Goal: Task Accomplishment & Management: Manage account settings

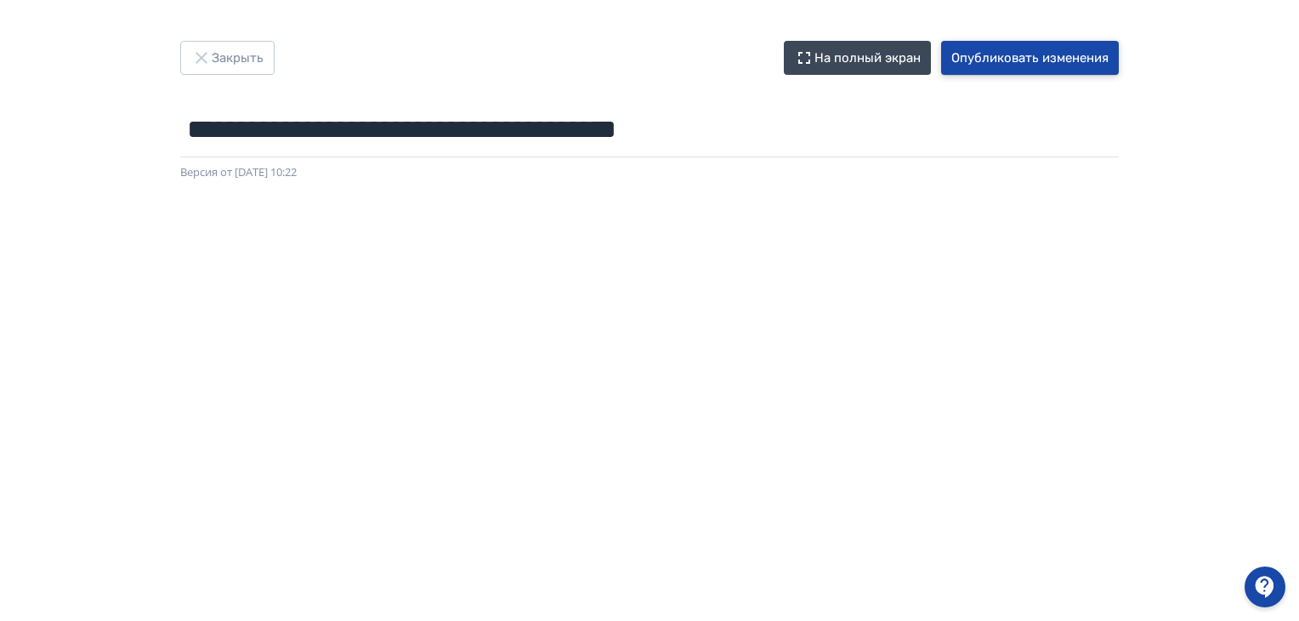
click at [1086, 65] on button "Опубликовать изменения" at bounding box center [1030, 58] width 178 height 34
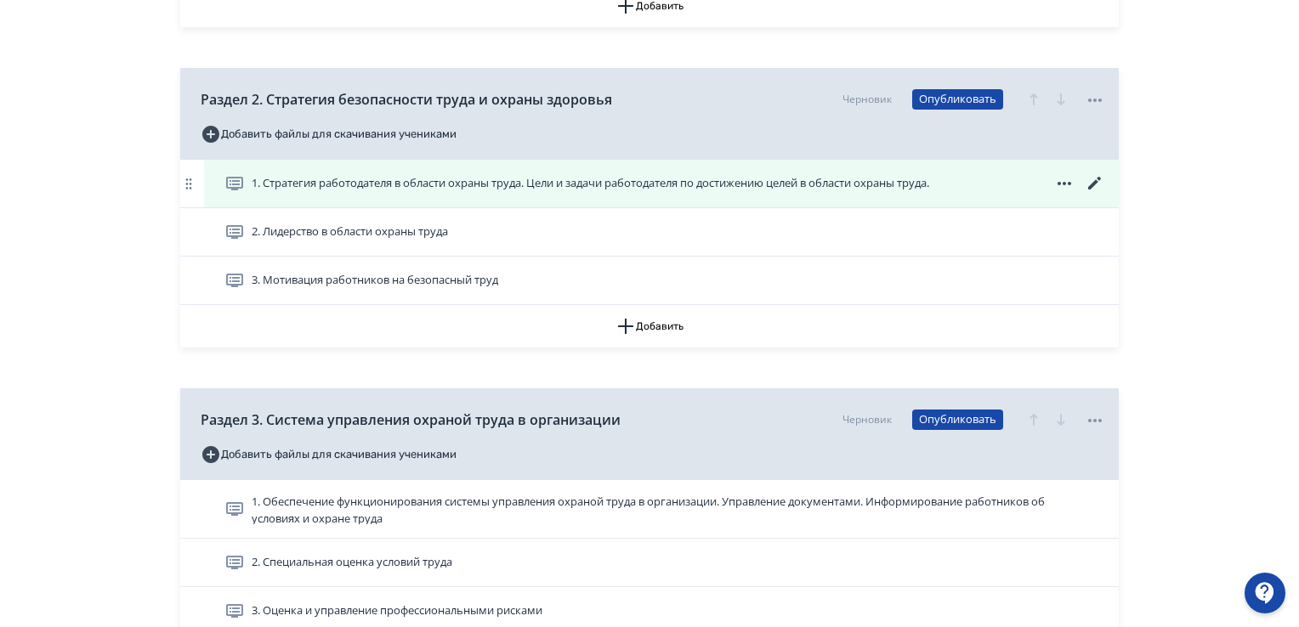
scroll to position [850, 0]
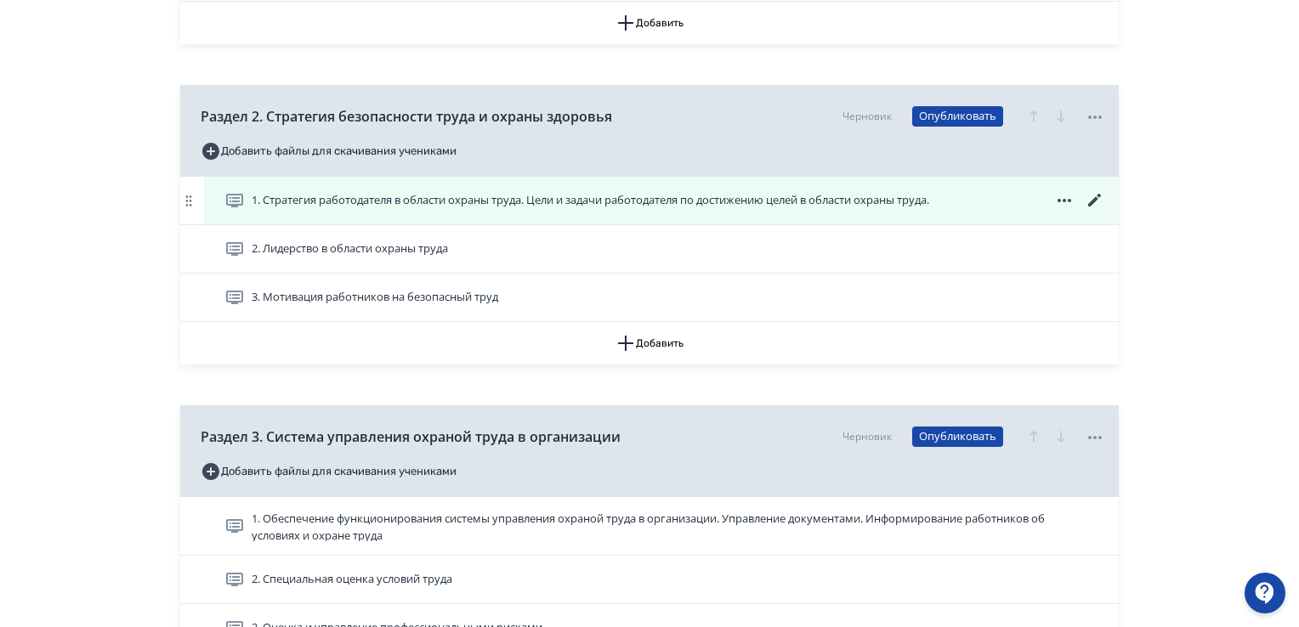
click at [352, 202] on span "1. Стратегия работодателя в области охраны труда. Цели и задачи работодателя по…" at bounding box center [591, 200] width 678 height 17
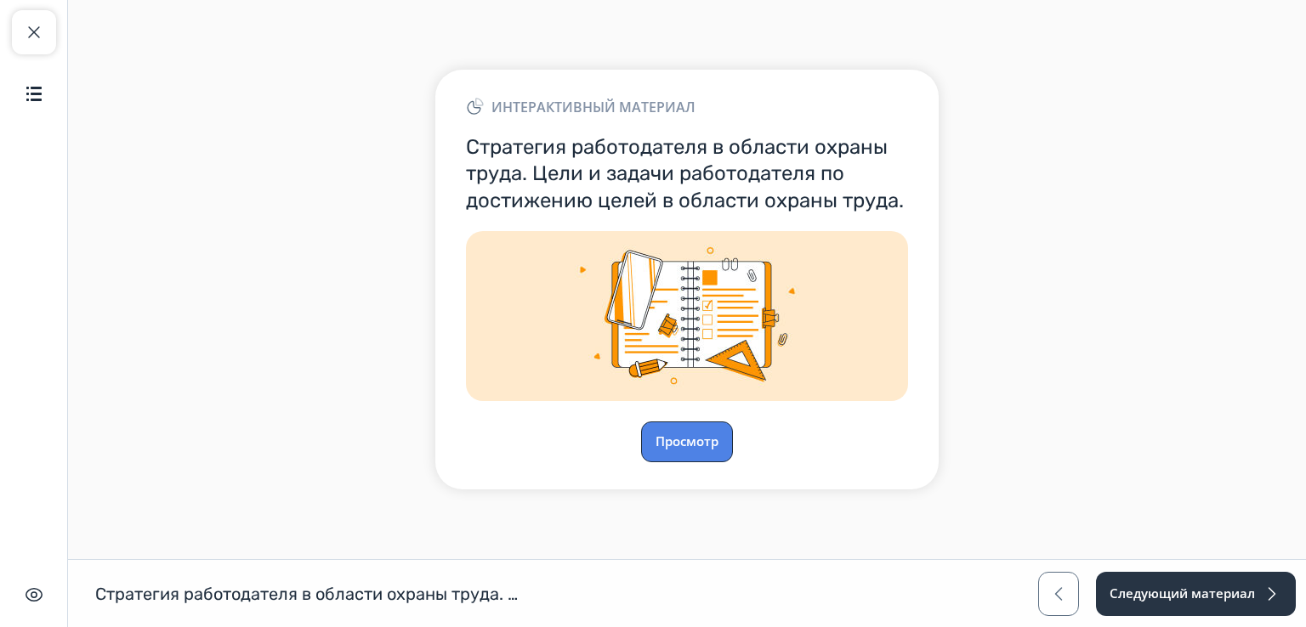
click at [672, 435] on button "Просмотр" at bounding box center [687, 442] width 92 height 41
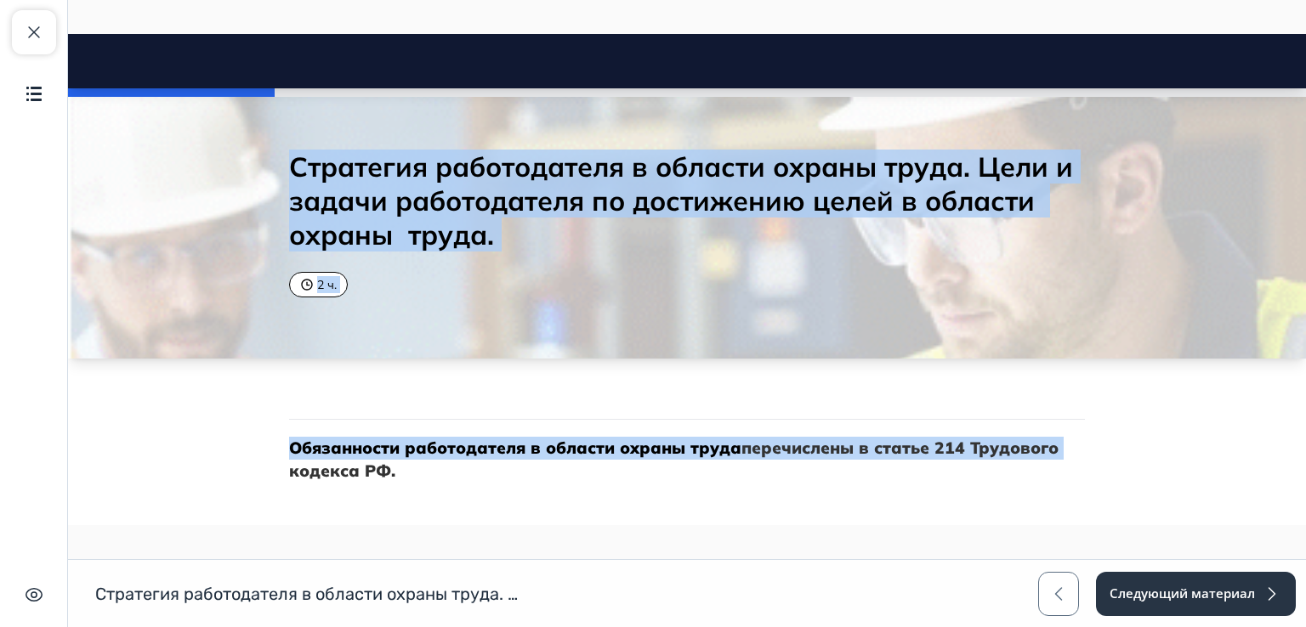
drag, startPoint x: 1291, startPoint y: 82, endPoint x: 1305, endPoint y: 432, distance: 349.6
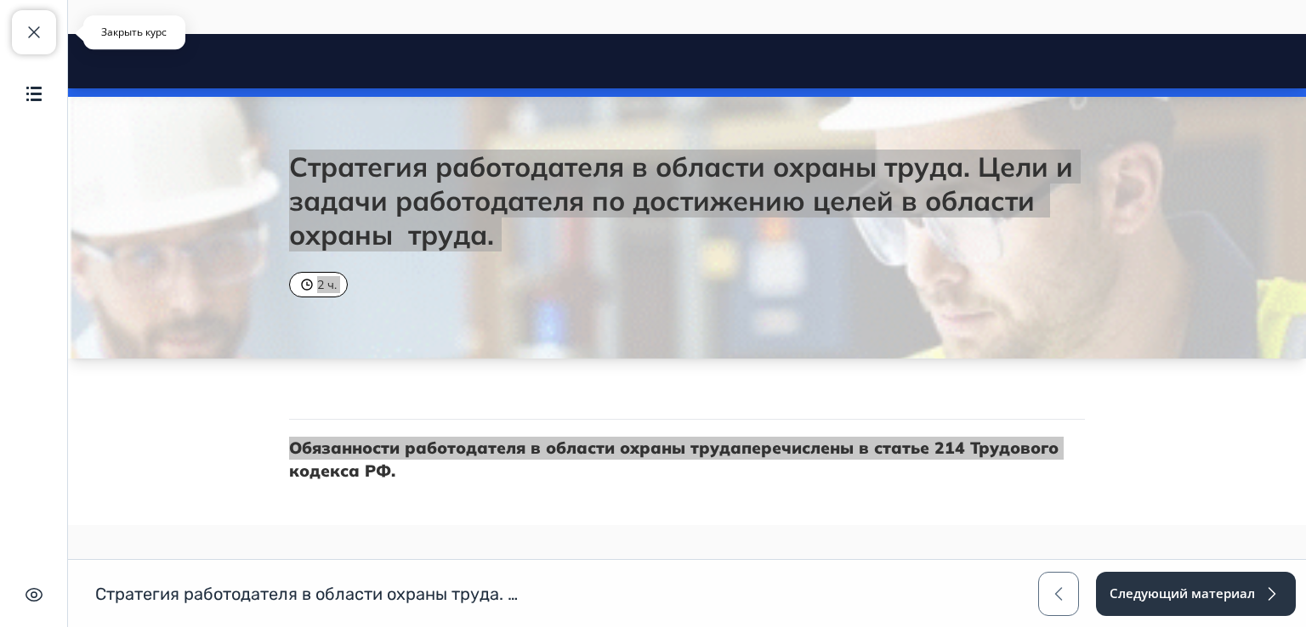
click at [49, 11] on button "Закрыть курс" at bounding box center [34, 32] width 44 height 44
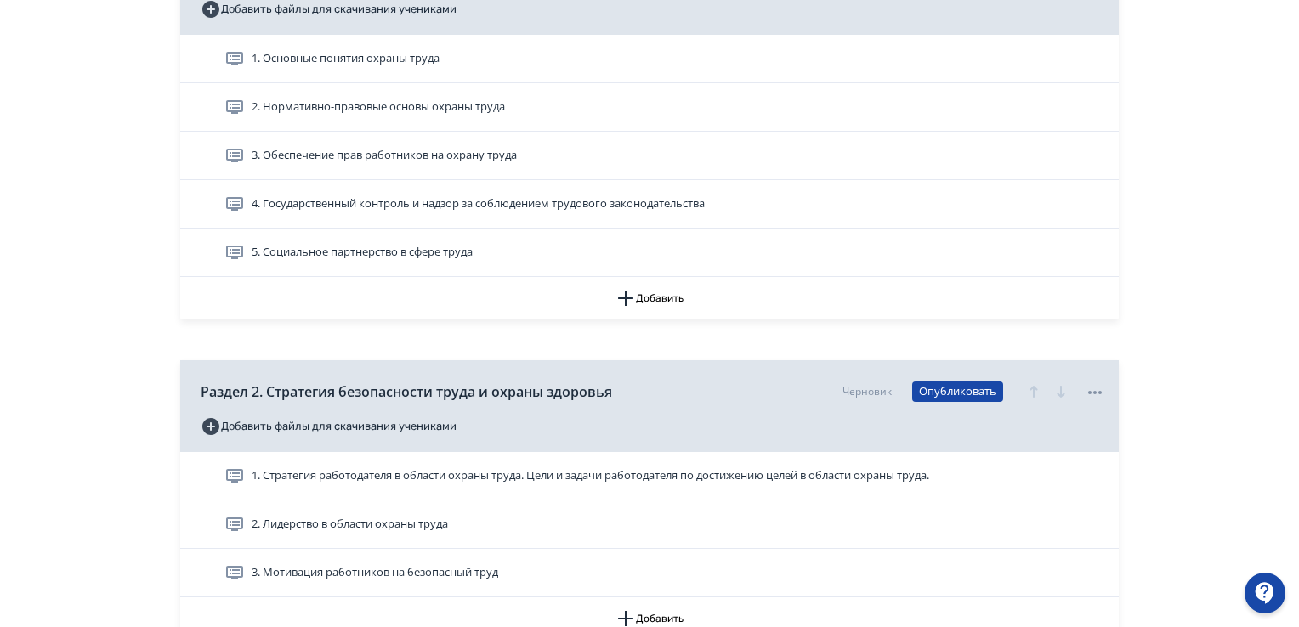
scroll to position [680, 0]
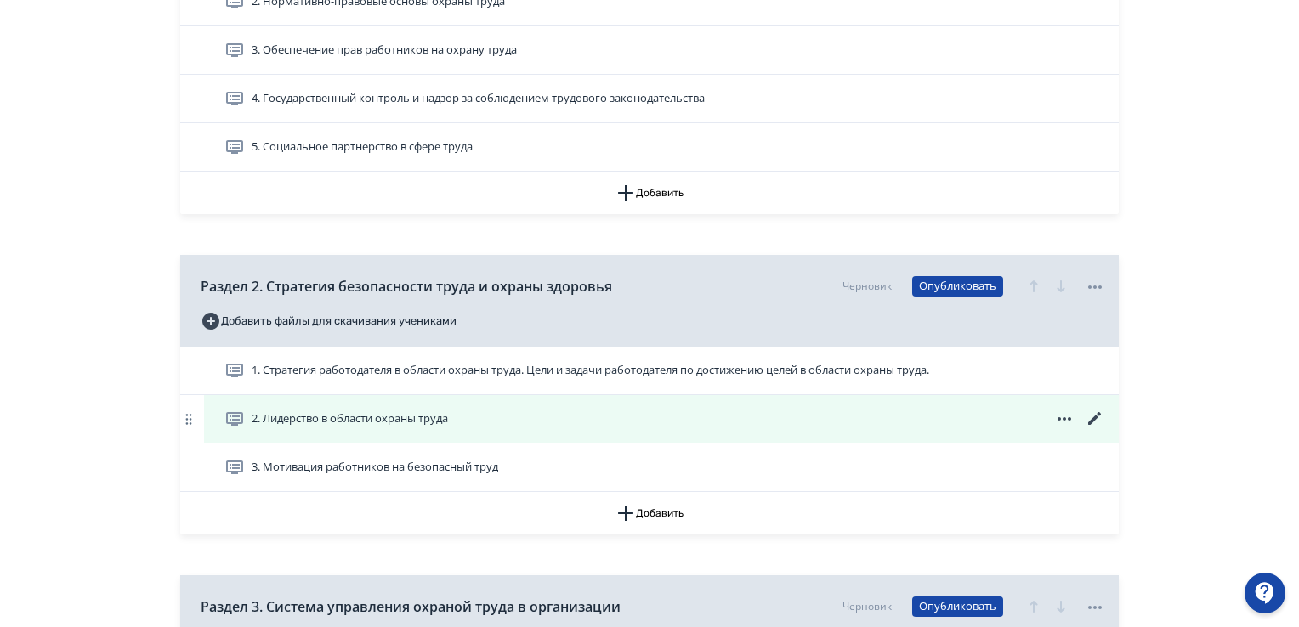
click at [382, 419] on span "2. Лидерство в области охраны труда" at bounding box center [350, 419] width 196 height 17
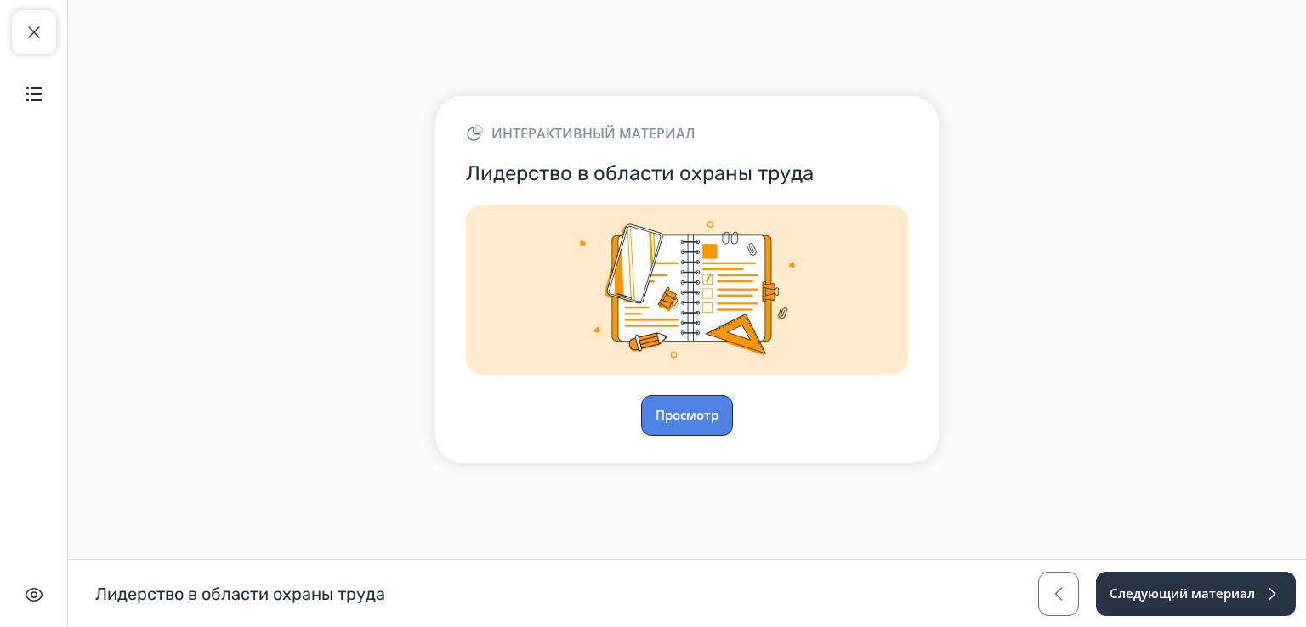
click at [690, 405] on button "Просмотр" at bounding box center [687, 415] width 92 height 41
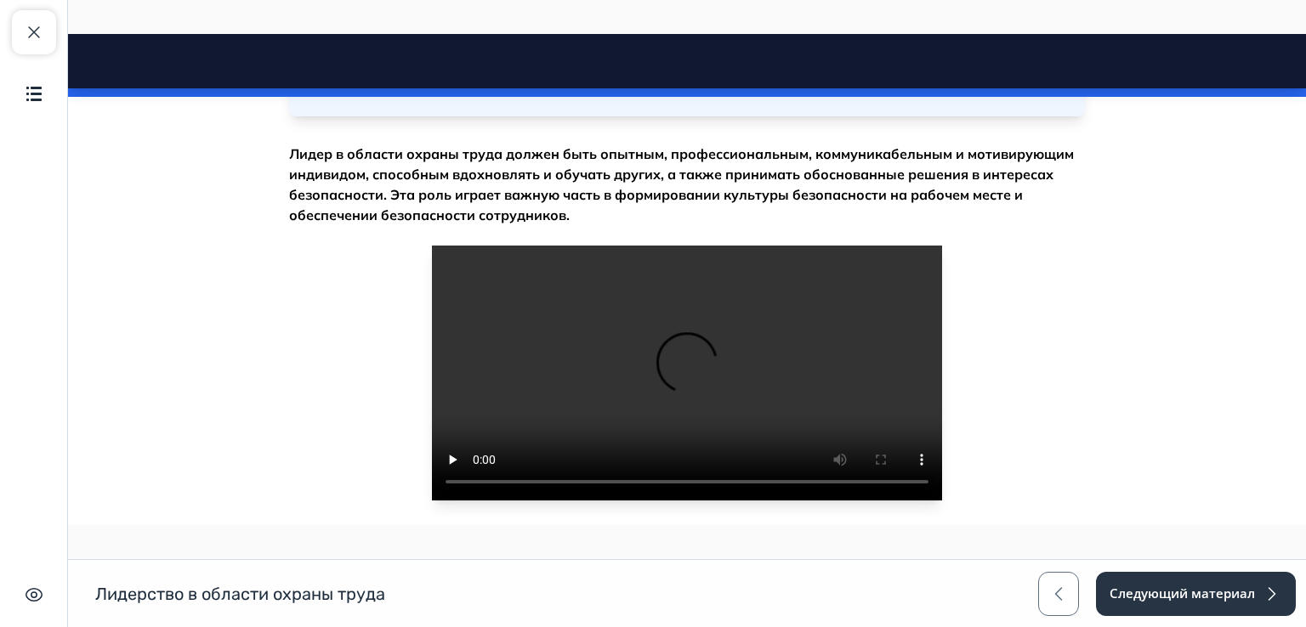
scroll to position [2578, 0]
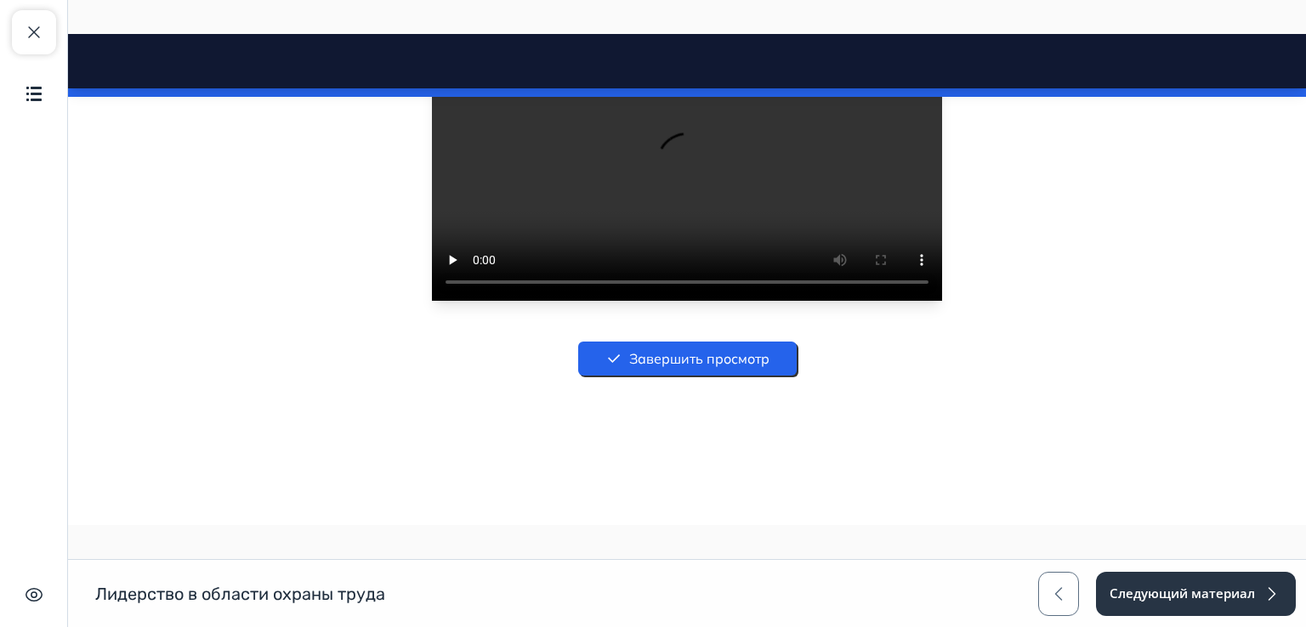
click at [668, 357] on button "Завершить просмотр" at bounding box center [687, 359] width 218 height 34
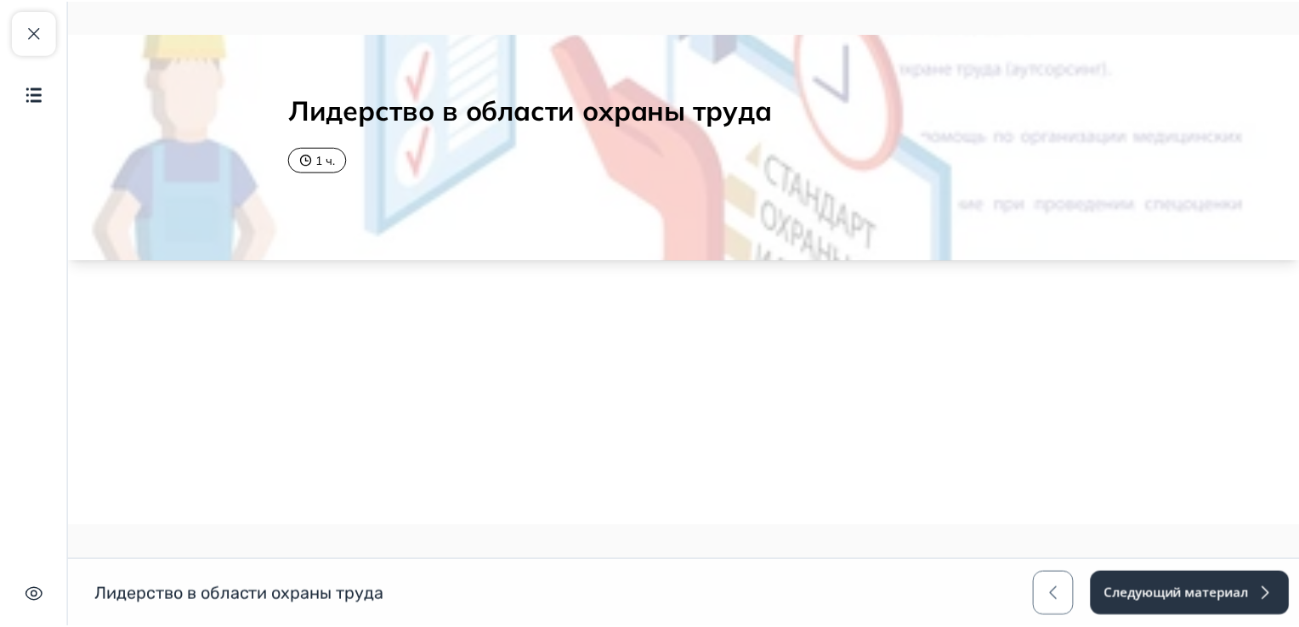
scroll to position [0, 0]
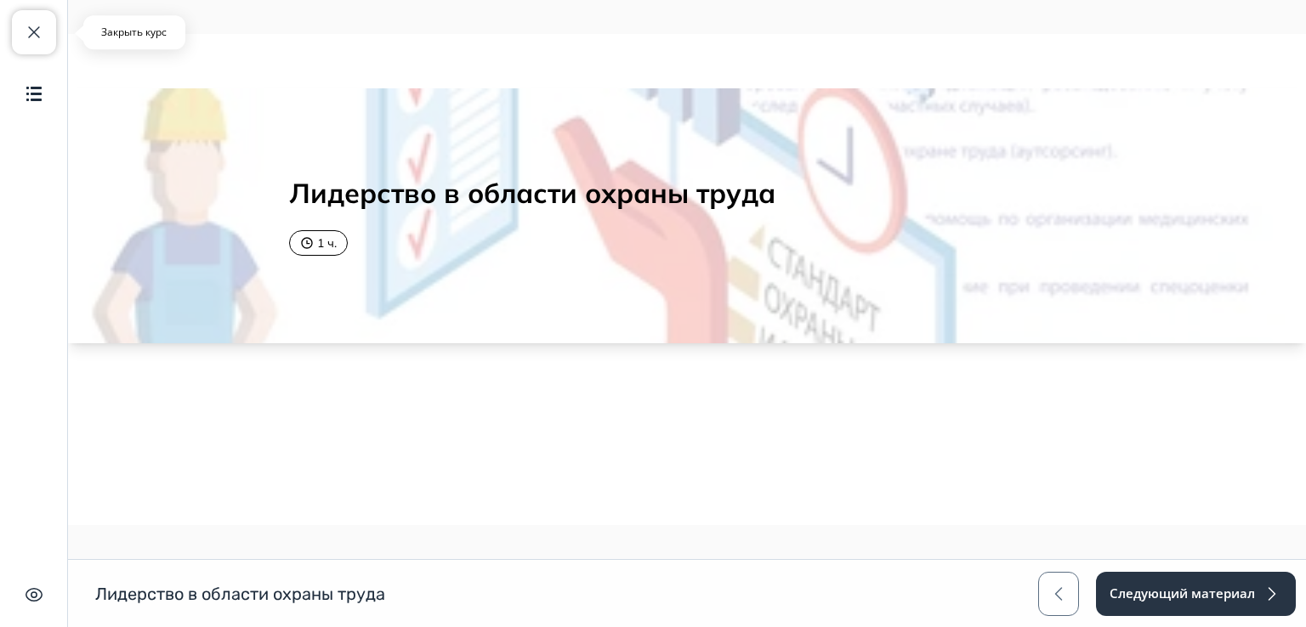
click at [34, 27] on span "button" at bounding box center [34, 32] width 20 height 20
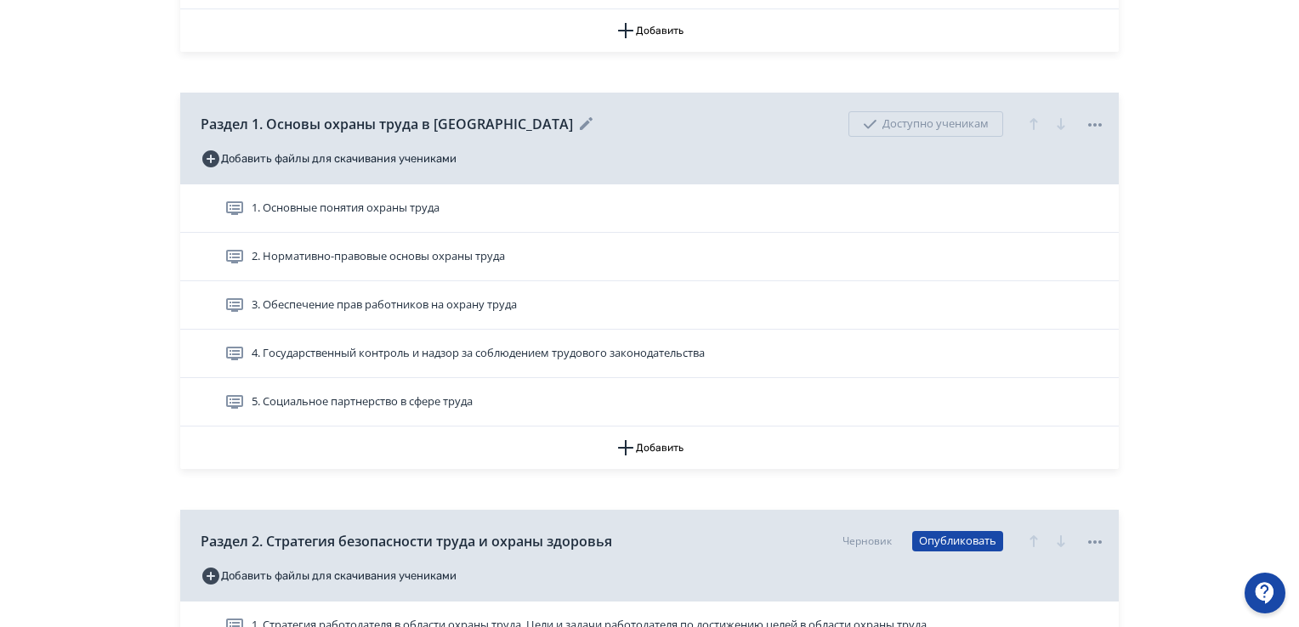
scroll to position [765, 0]
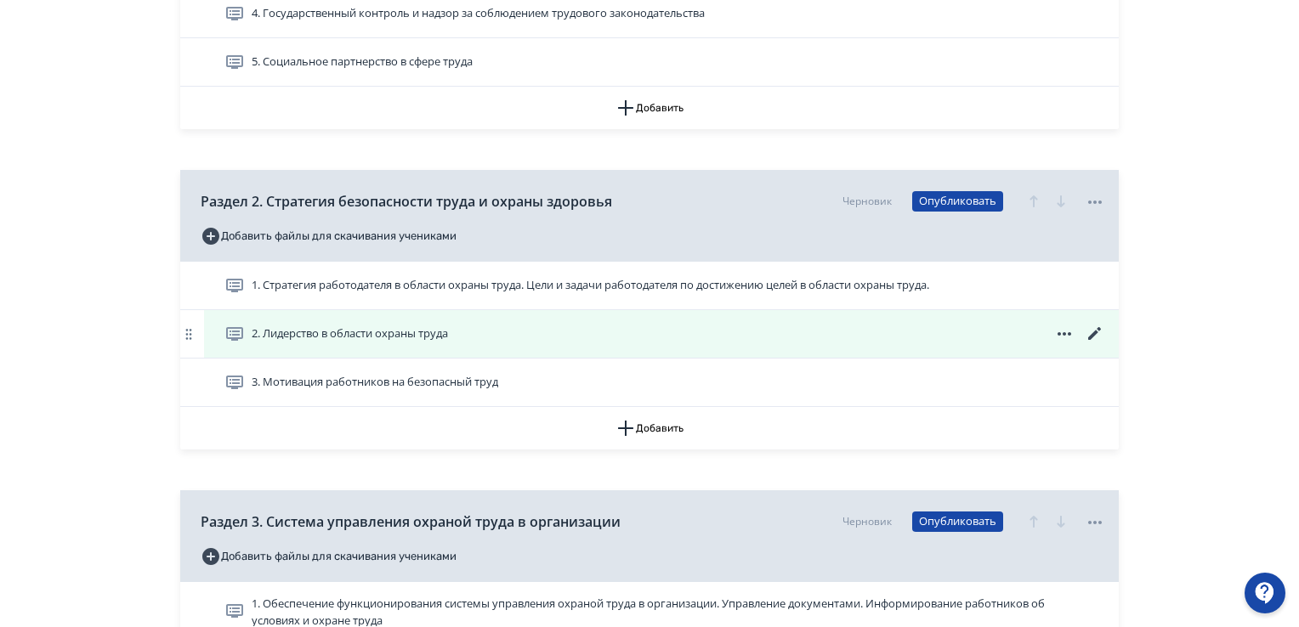
click at [396, 341] on span "2. Лидерство в области охраны труда" at bounding box center [350, 334] width 196 height 17
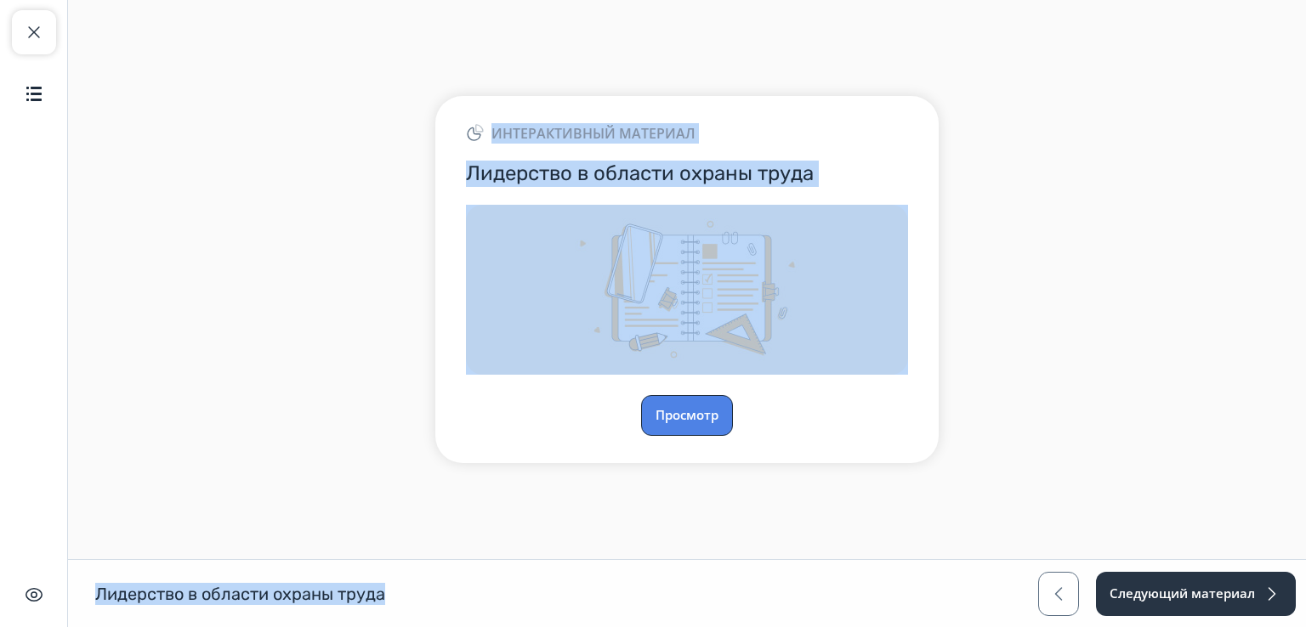
click at [706, 409] on button "Просмотр" at bounding box center [687, 415] width 92 height 41
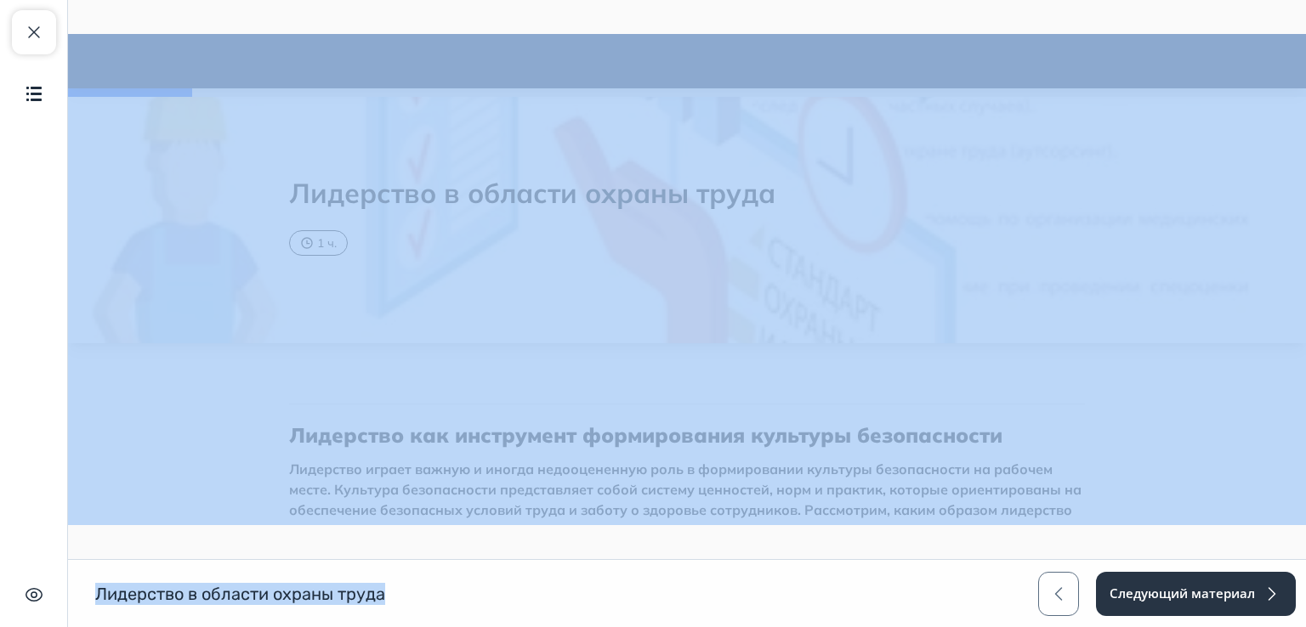
click at [734, 551] on main at bounding box center [687, 279] width 1238 height 559
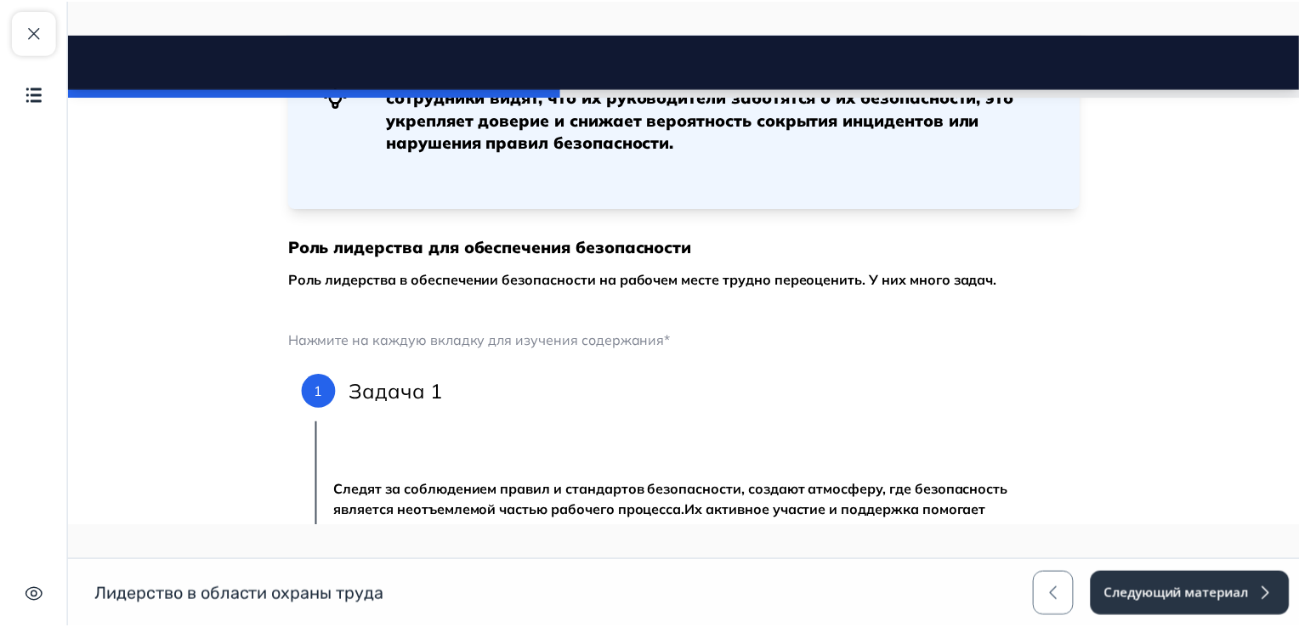
scroll to position [255, 0]
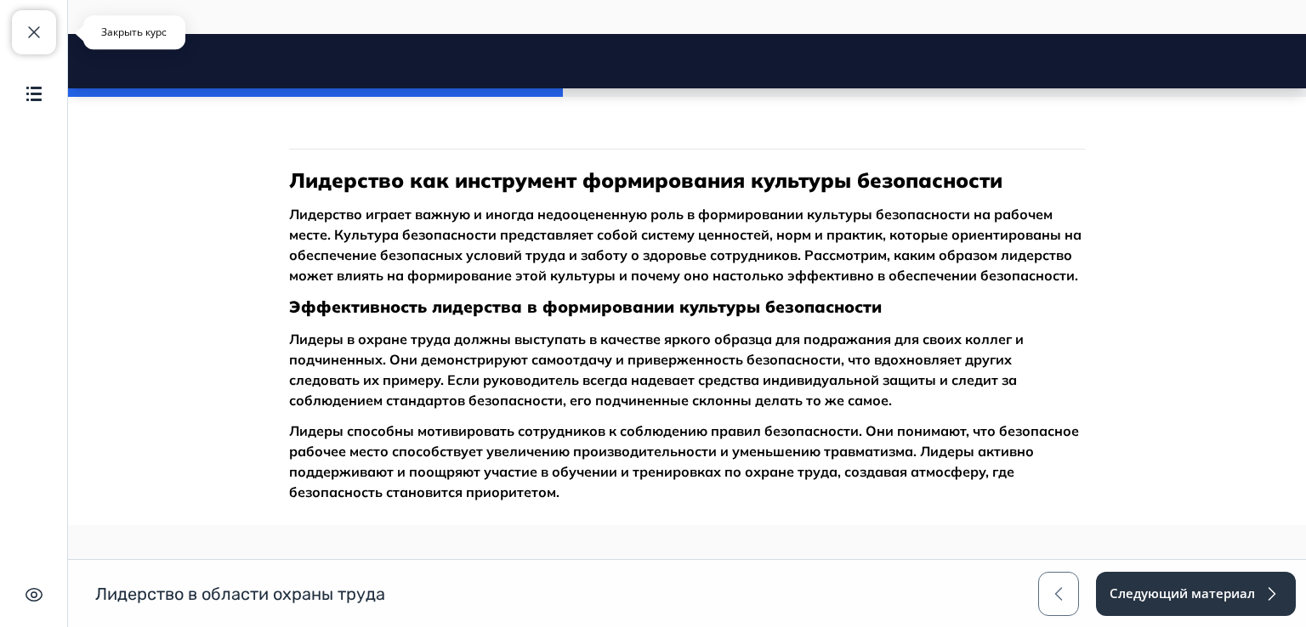
click at [42, 31] on span "button" at bounding box center [34, 32] width 20 height 20
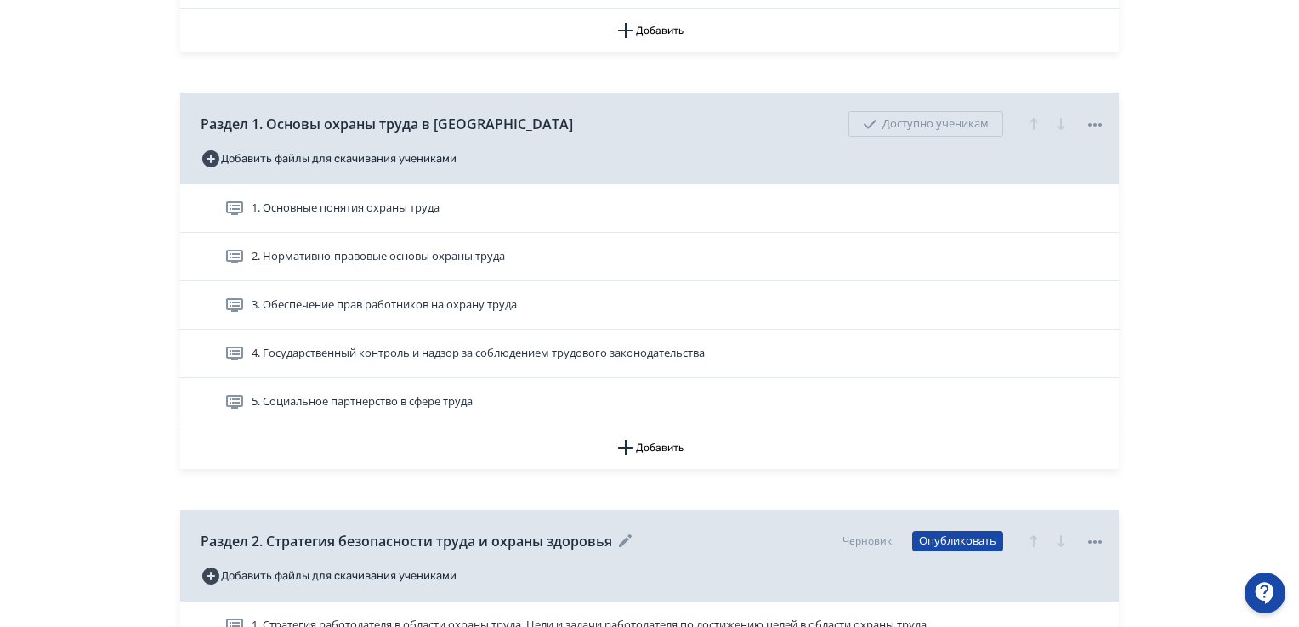
scroll to position [765, 0]
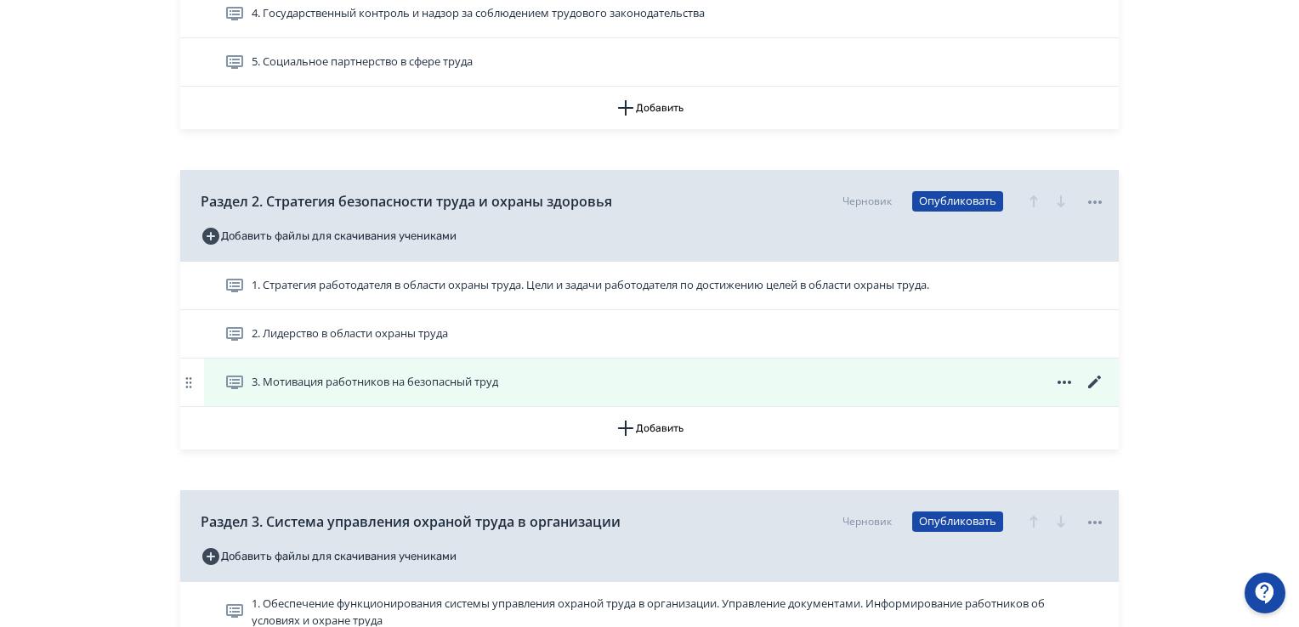
click at [335, 385] on span "3. Мотивация работников на безопасный труд" at bounding box center [375, 382] width 247 height 17
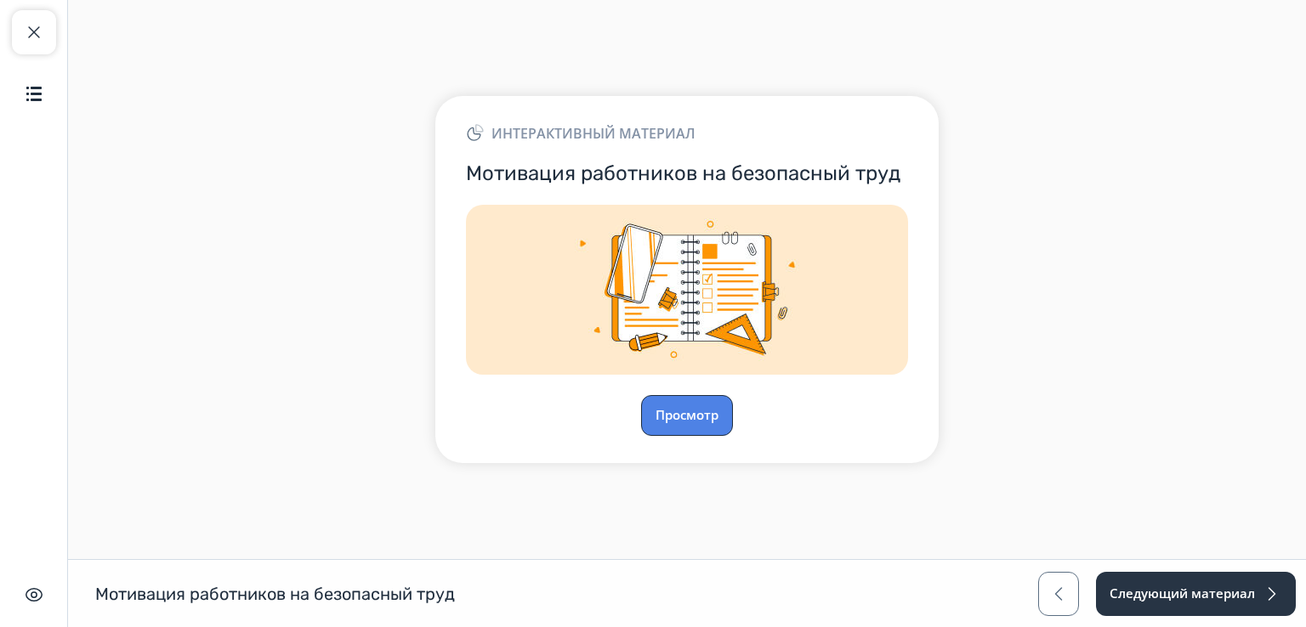
click at [673, 409] on button "Просмотр" at bounding box center [687, 415] width 92 height 41
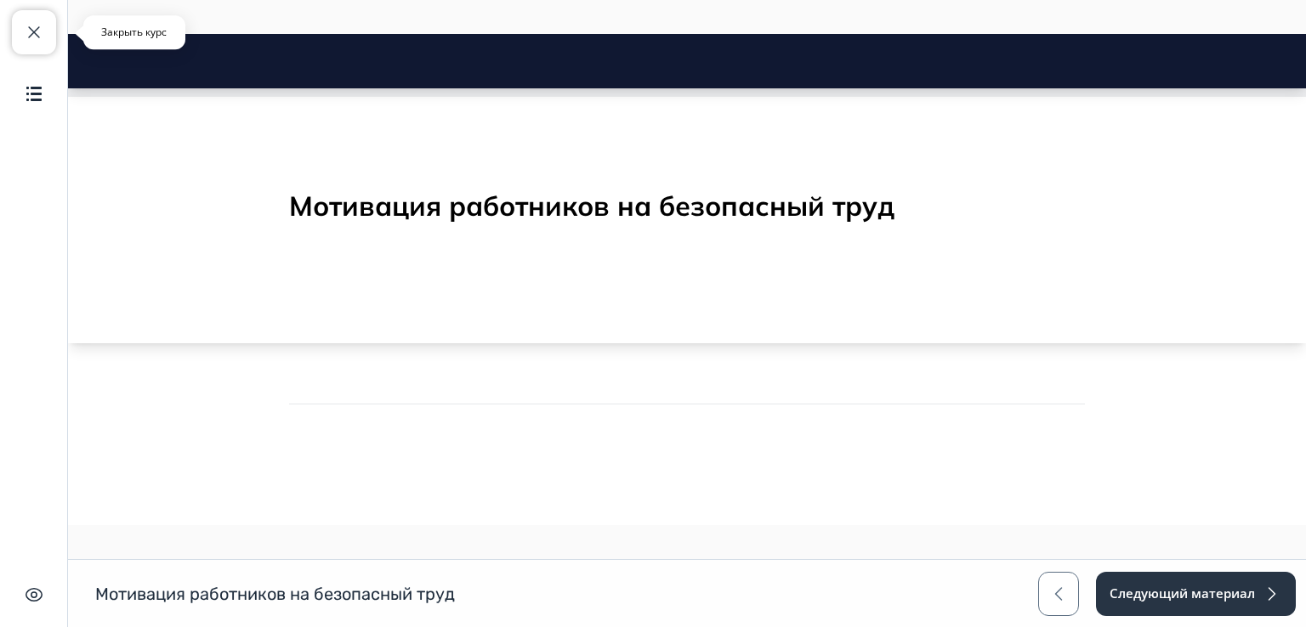
click at [33, 37] on span "button" at bounding box center [34, 32] width 20 height 20
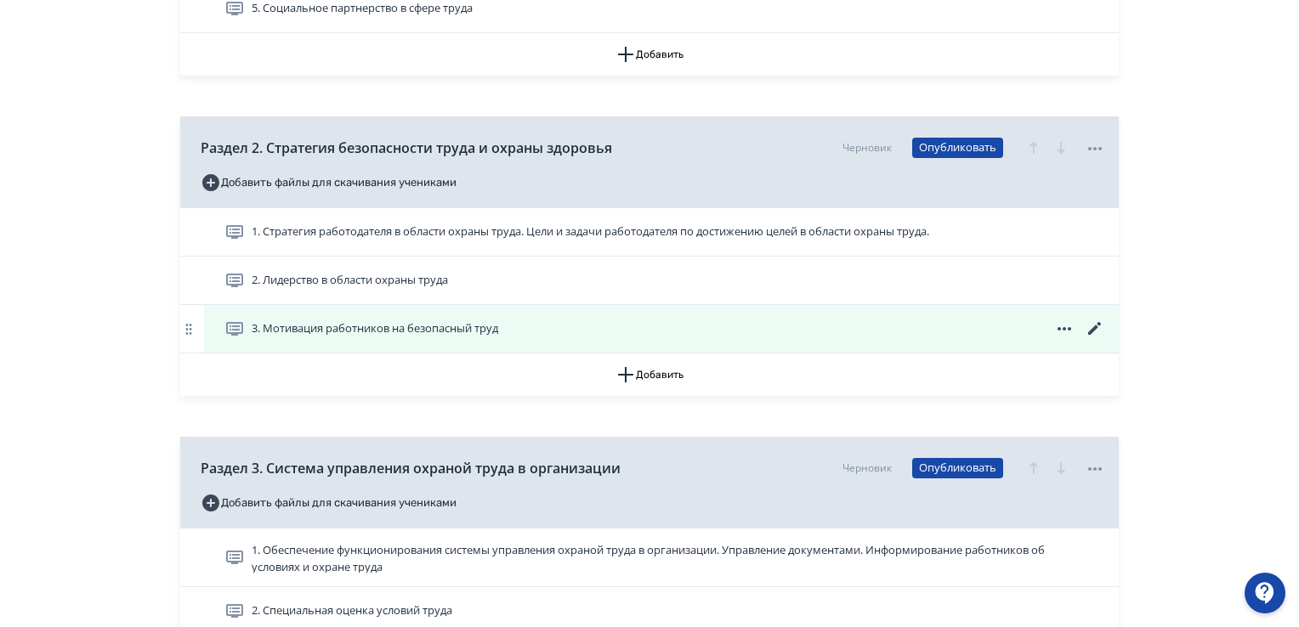
scroll to position [765, 0]
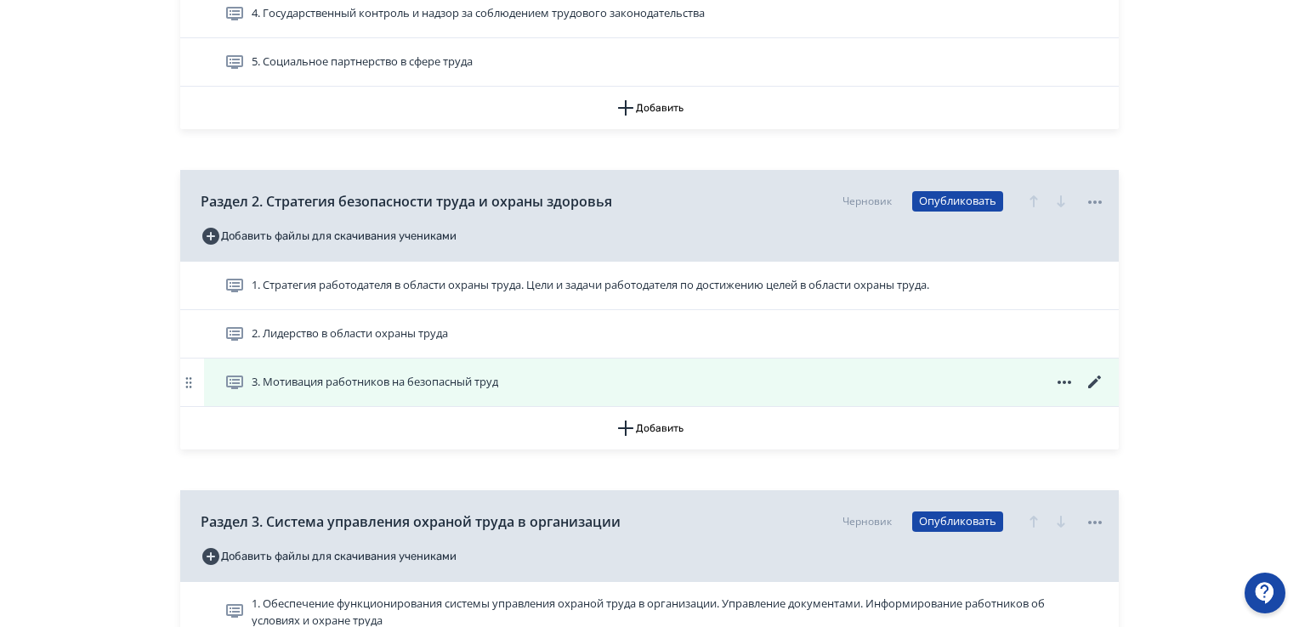
click at [1085, 387] on icon at bounding box center [1095, 382] width 20 height 20
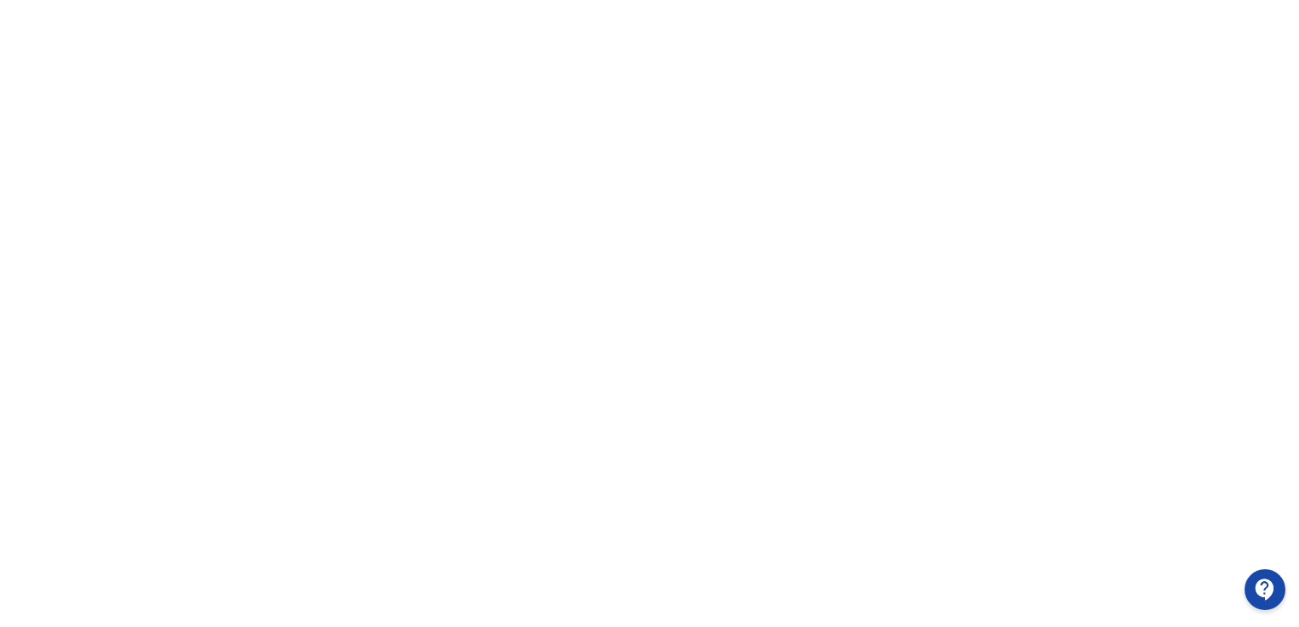
scroll to position [19, 0]
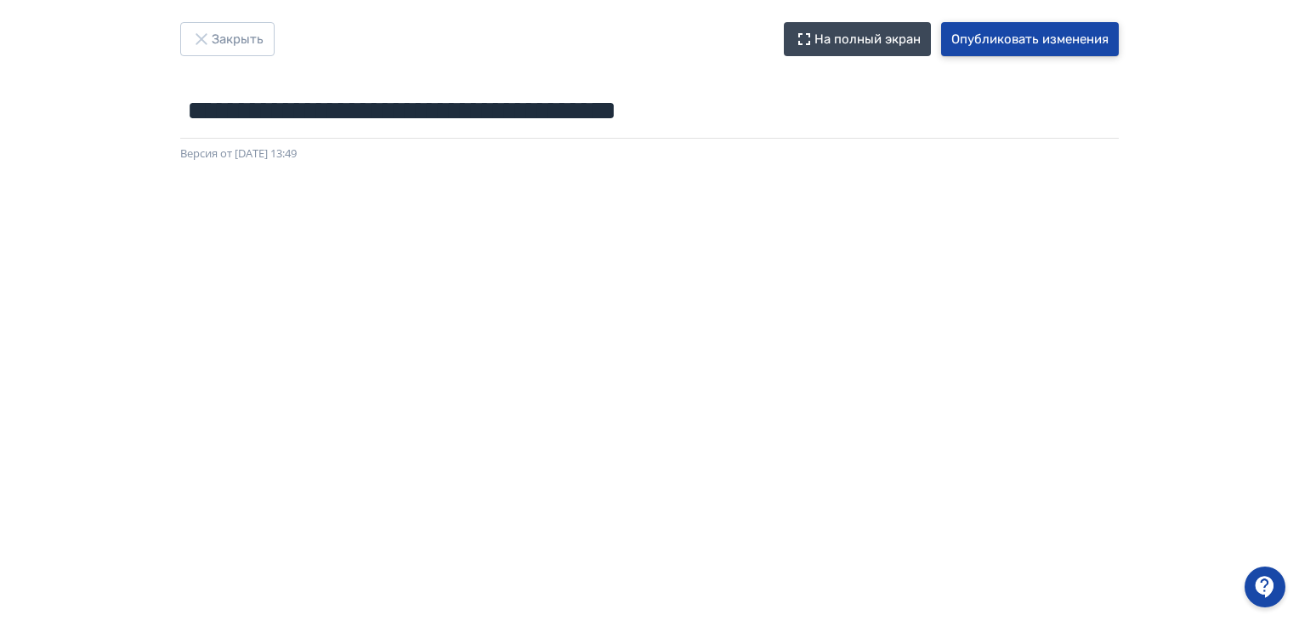
click at [1003, 45] on button "Опубликовать изменения" at bounding box center [1030, 39] width 178 height 34
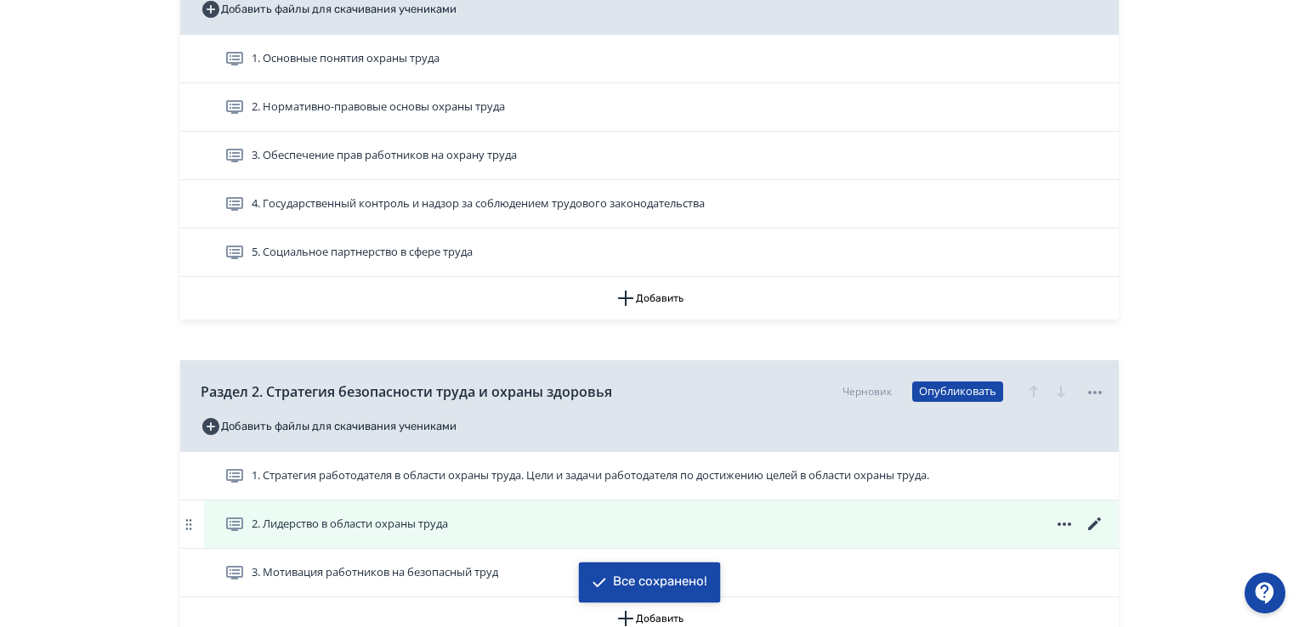
scroll to position [595, 0]
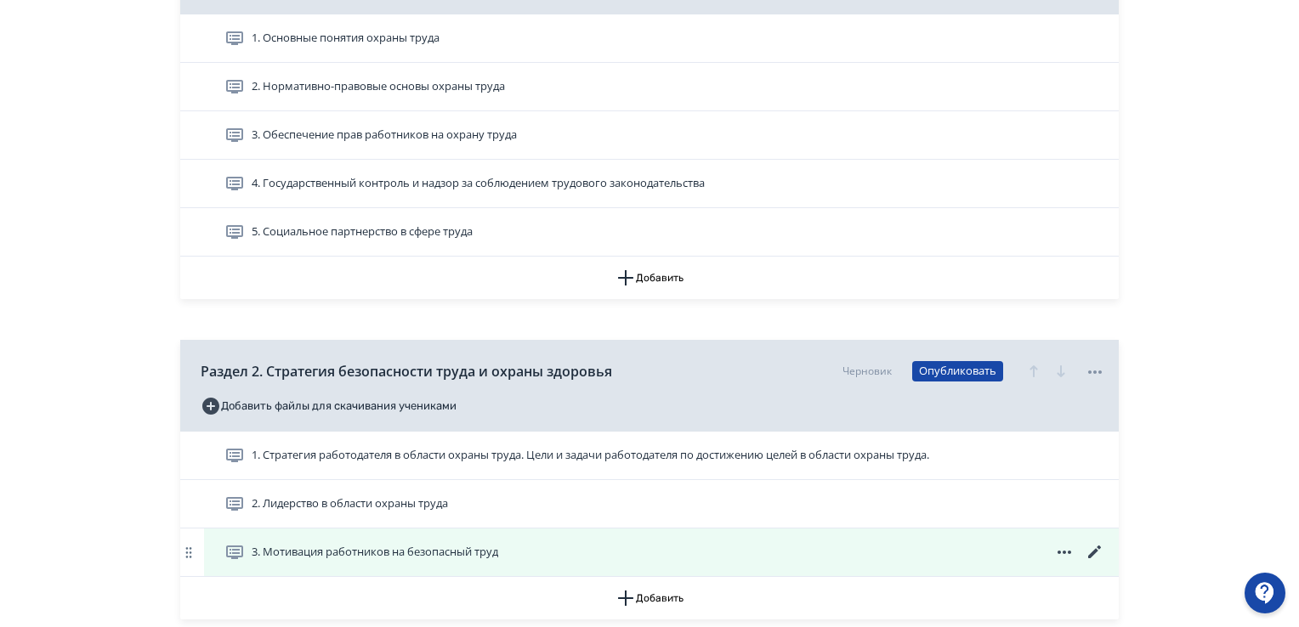
click at [354, 553] on span "3. Мотивация работников на безопасный труд" at bounding box center [375, 552] width 247 height 17
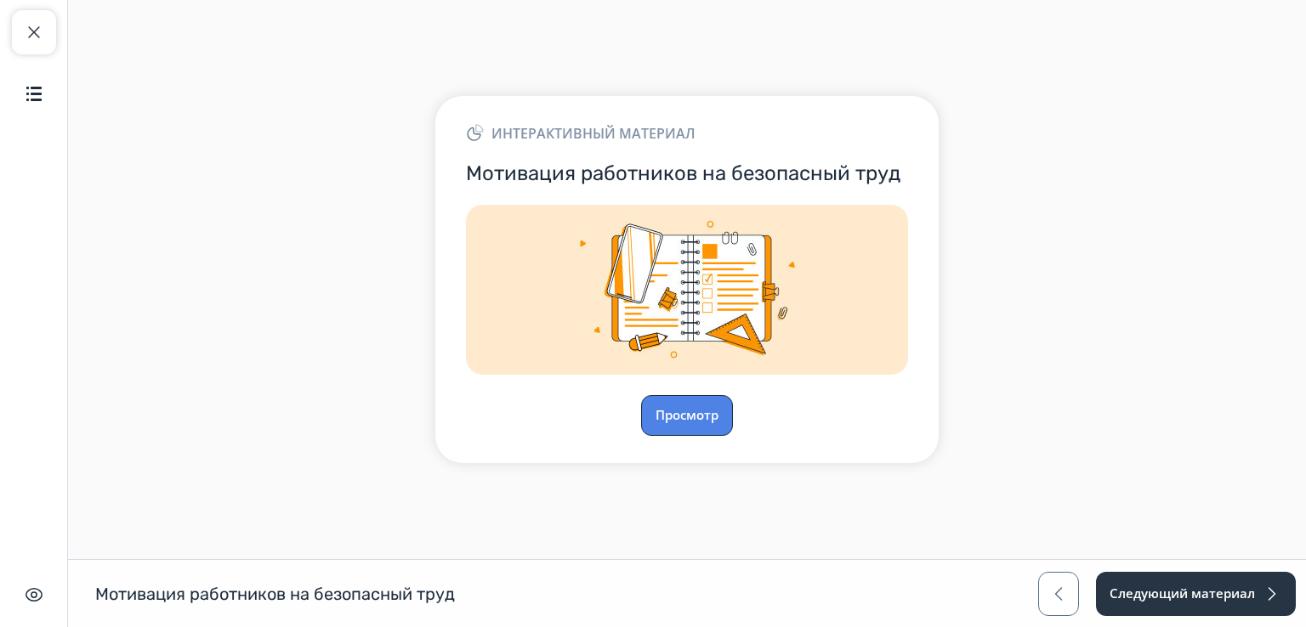
click at [685, 418] on button "Просмотр" at bounding box center [687, 415] width 92 height 41
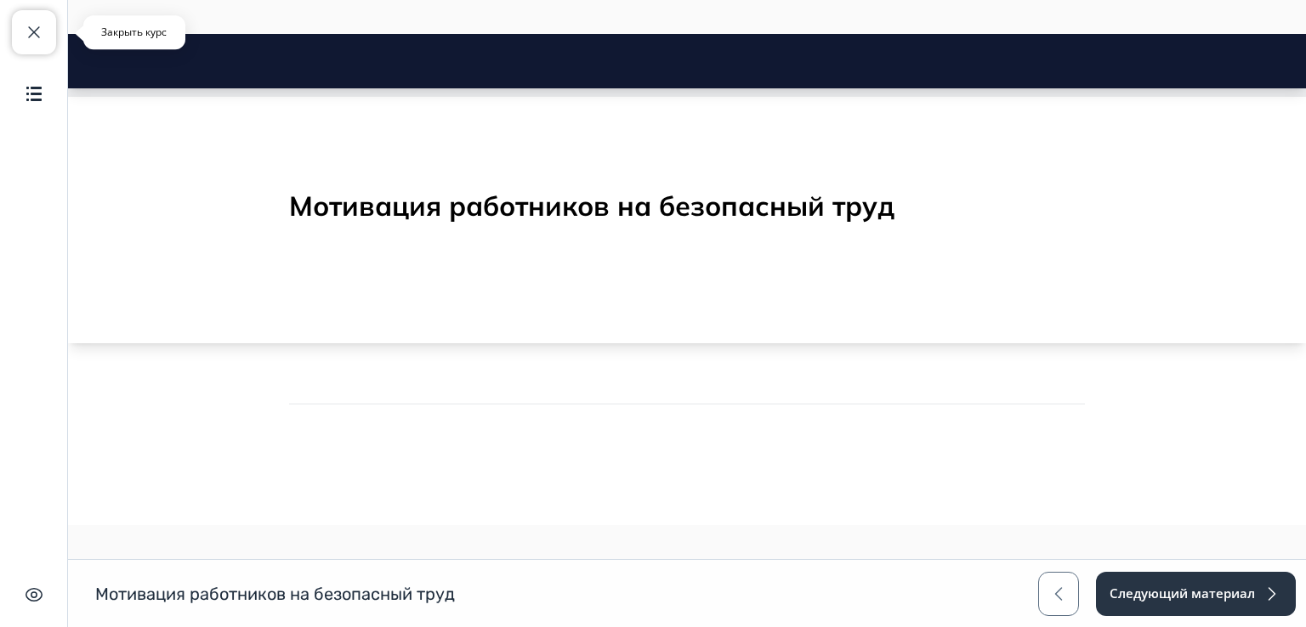
click at [34, 31] on span "button" at bounding box center [34, 32] width 20 height 20
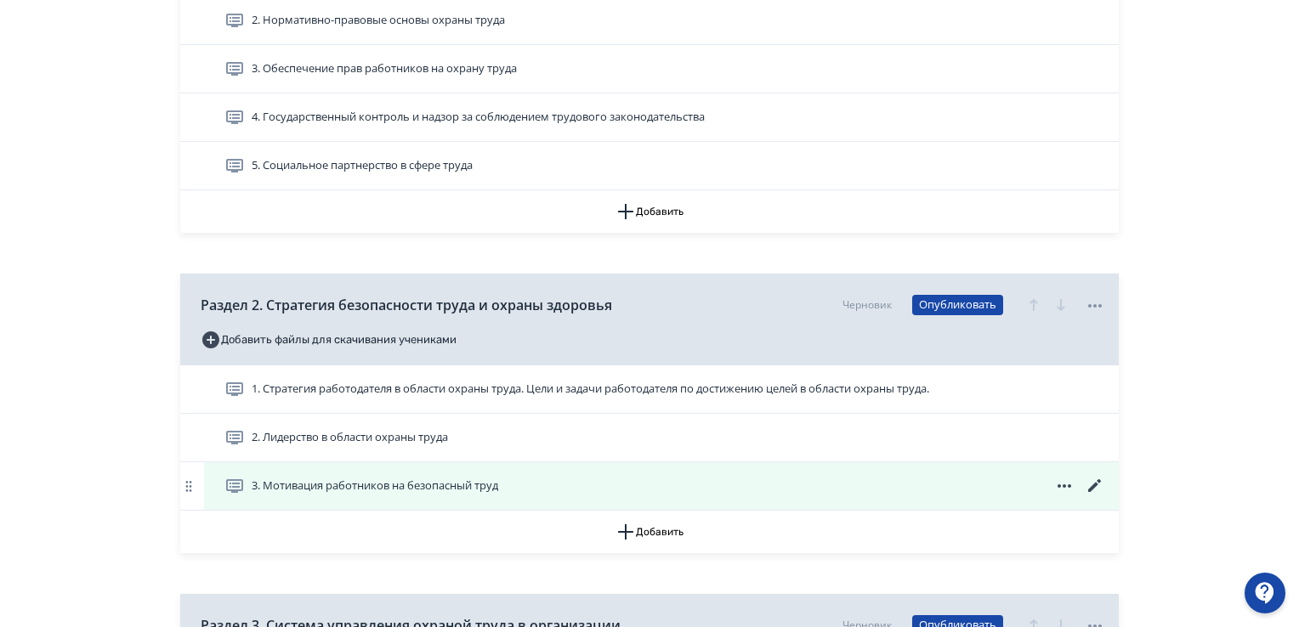
scroll to position [765, 0]
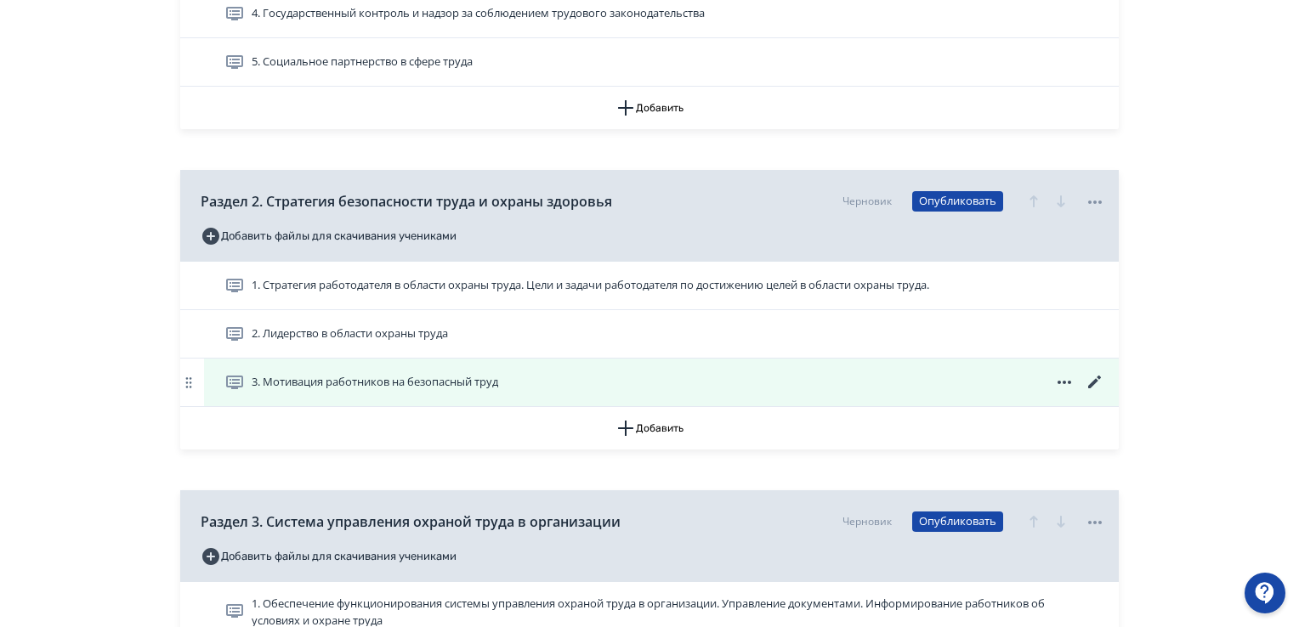
click at [1095, 383] on icon at bounding box center [1095, 382] width 20 height 20
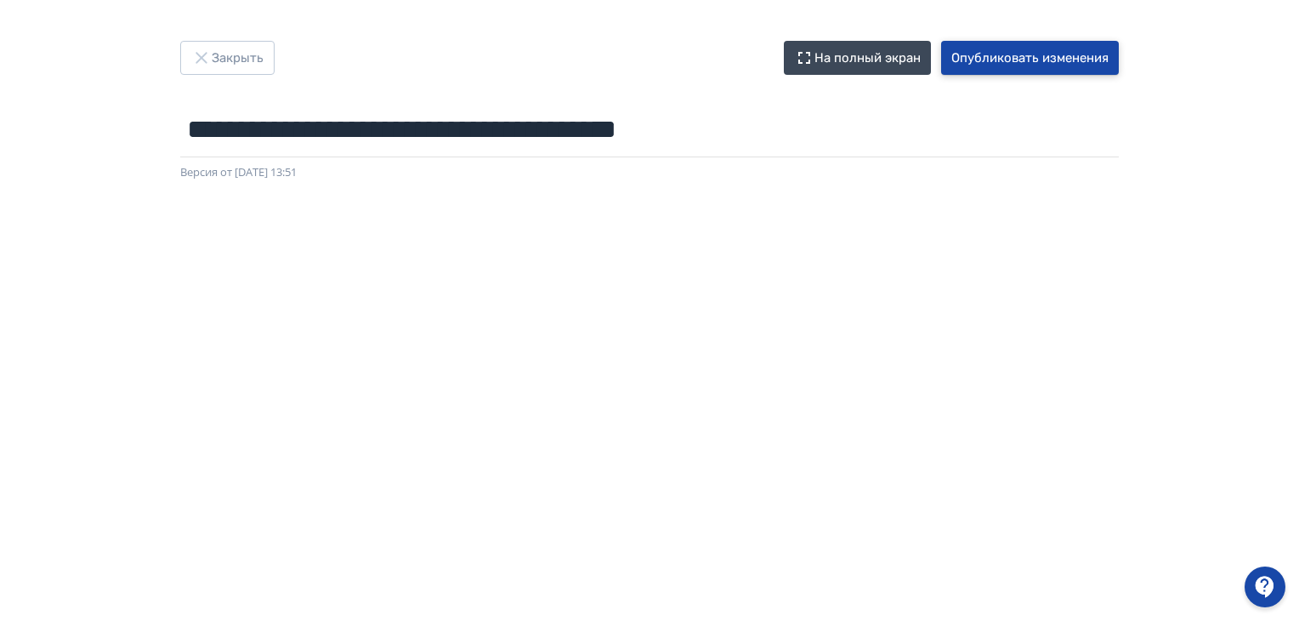
click at [1073, 69] on button "Опубликовать изменения" at bounding box center [1030, 58] width 178 height 34
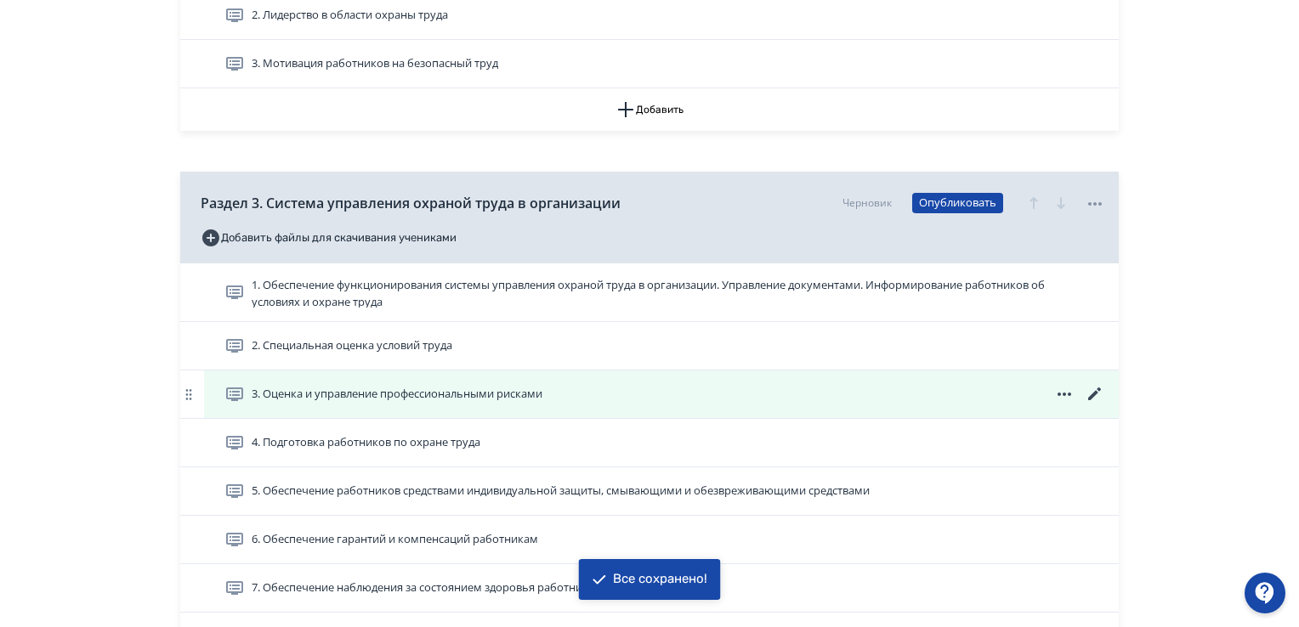
scroll to position [935, 0]
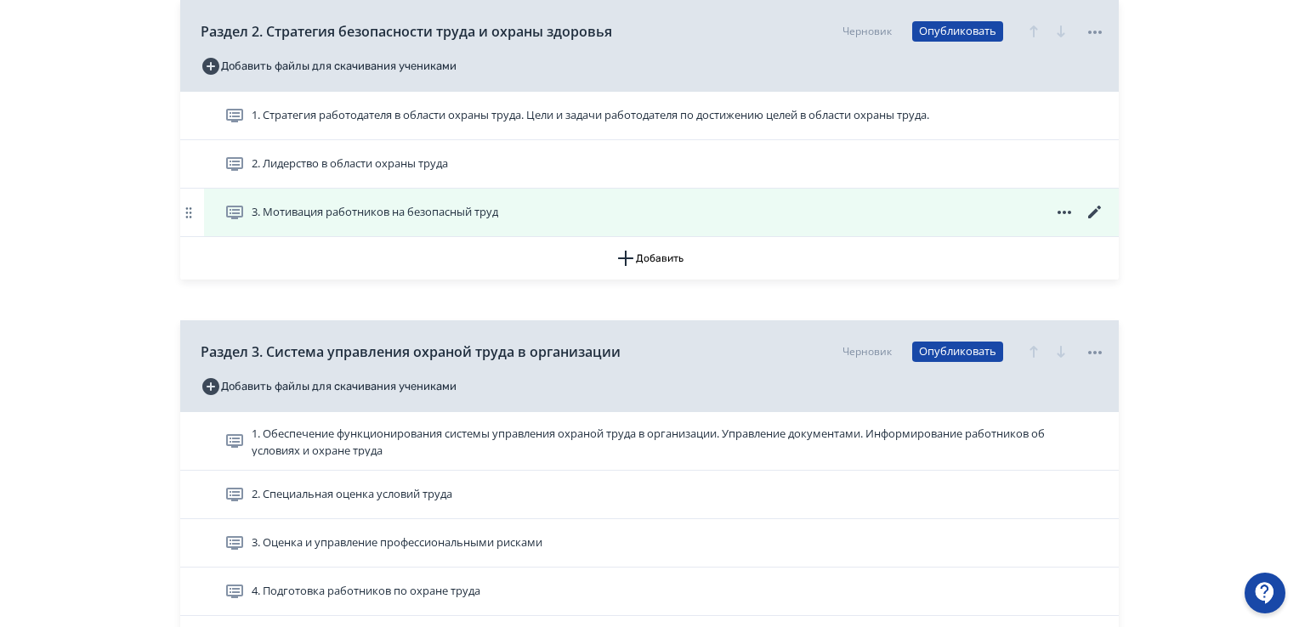
click at [1093, 212] on icon at bounding box center [1094, 212] width 13 height 13
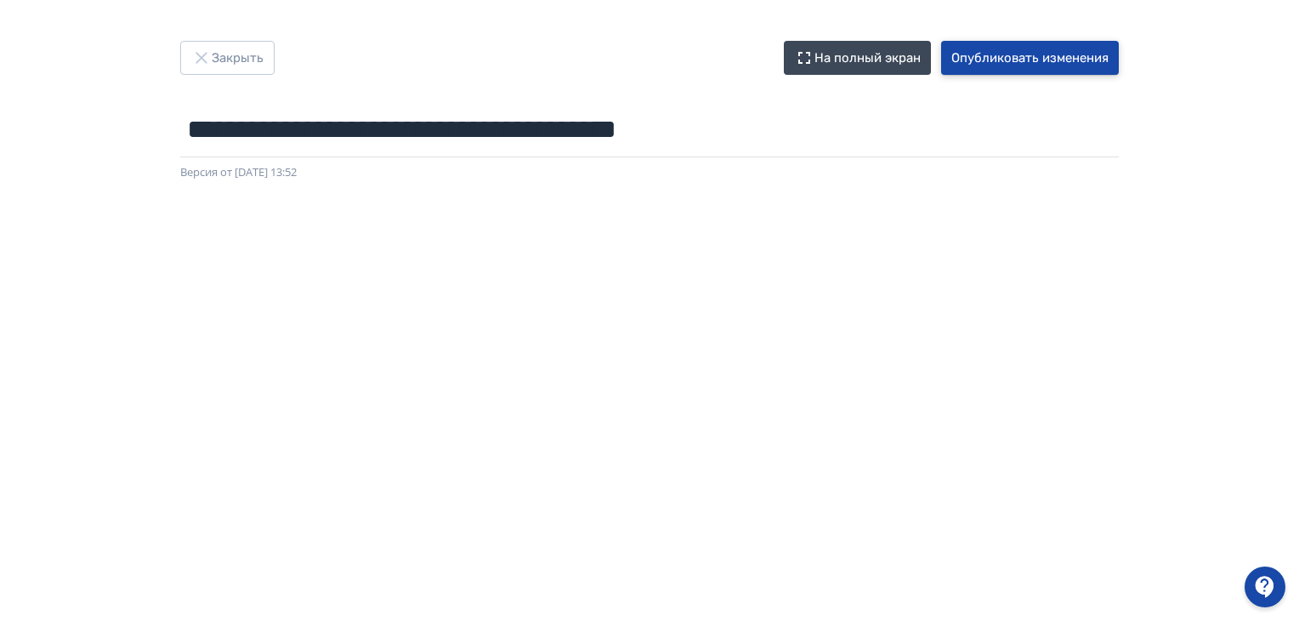
click at [1006, 53] on button "Опубликовать изменения" at bounding box center [1030, 58] width 178 height 34
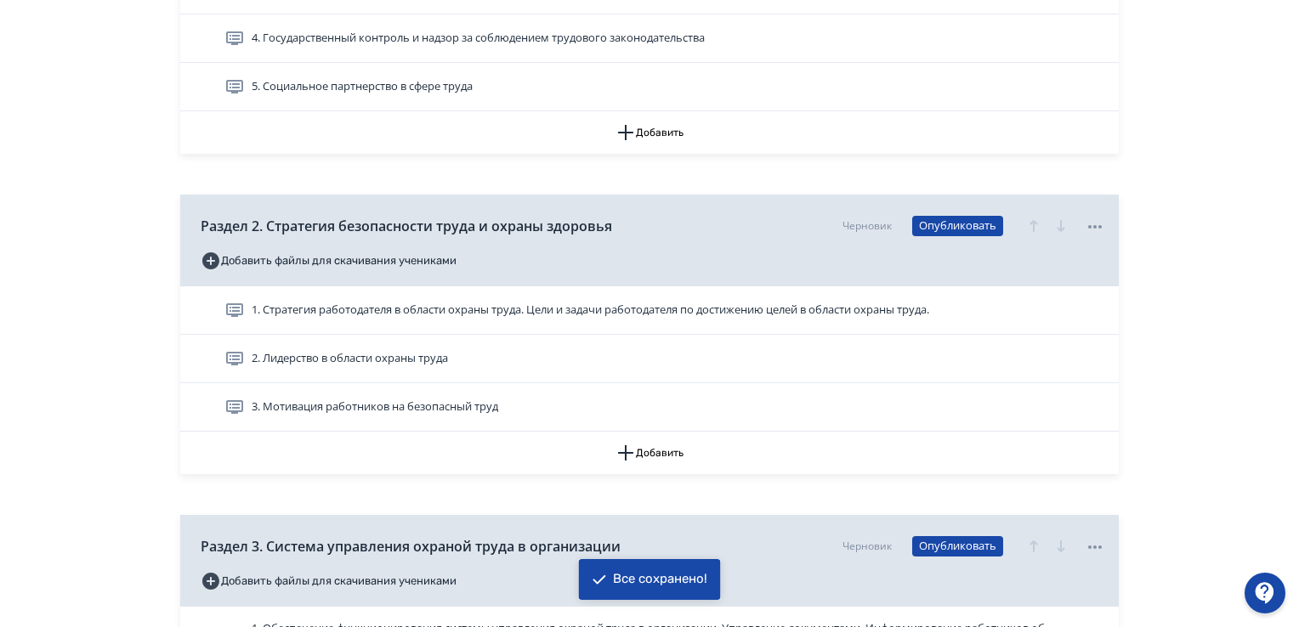
scroll to position [765, 0]
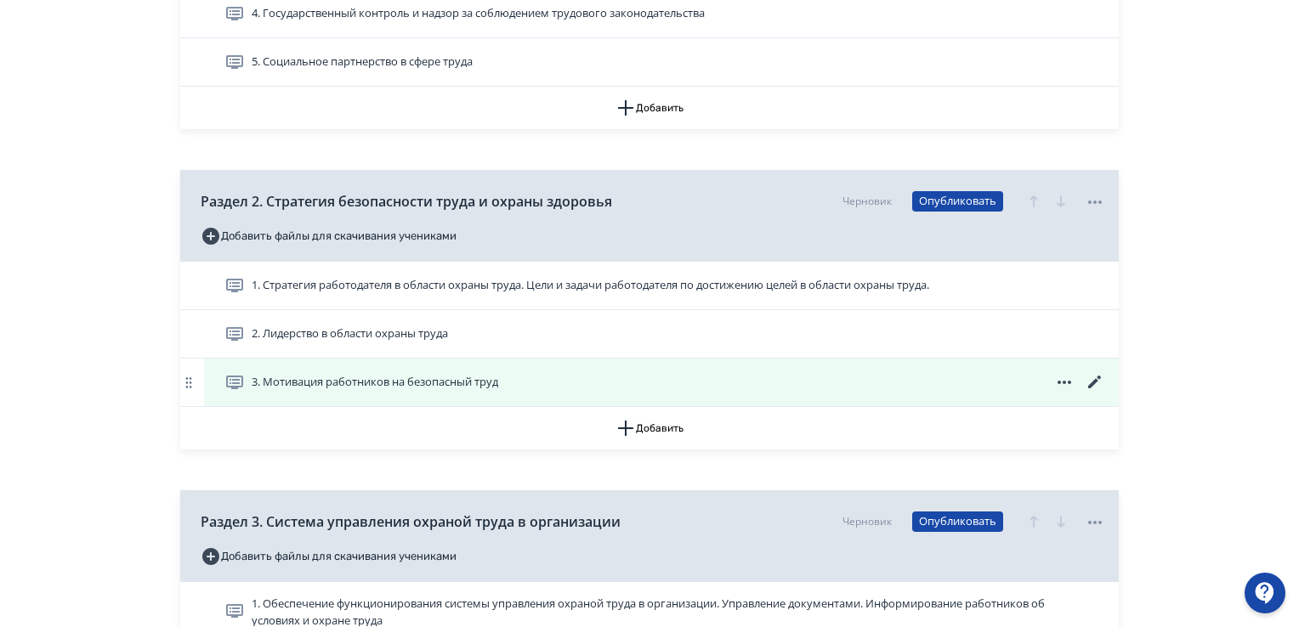
click at [1099, 380] on icon at bounding box center [1095, 382] width 20 height 20
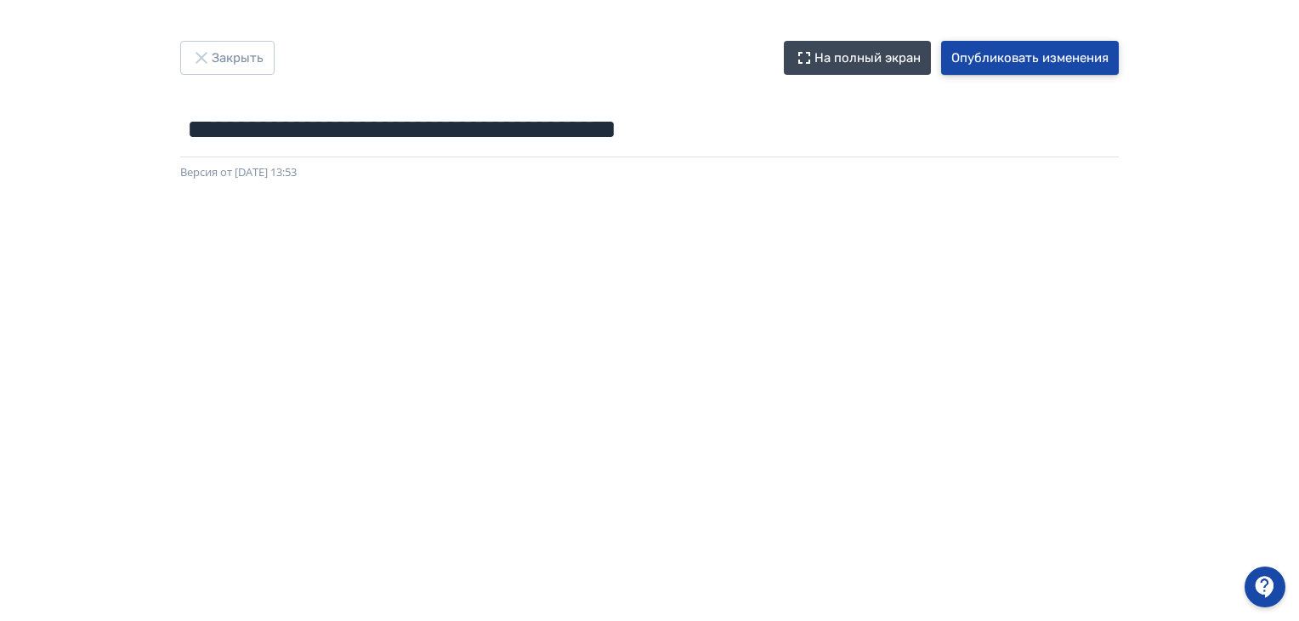
click at [976, 60] on button "Опубликовать изменения" at bounding box center [1030, 58] width 178 height 34
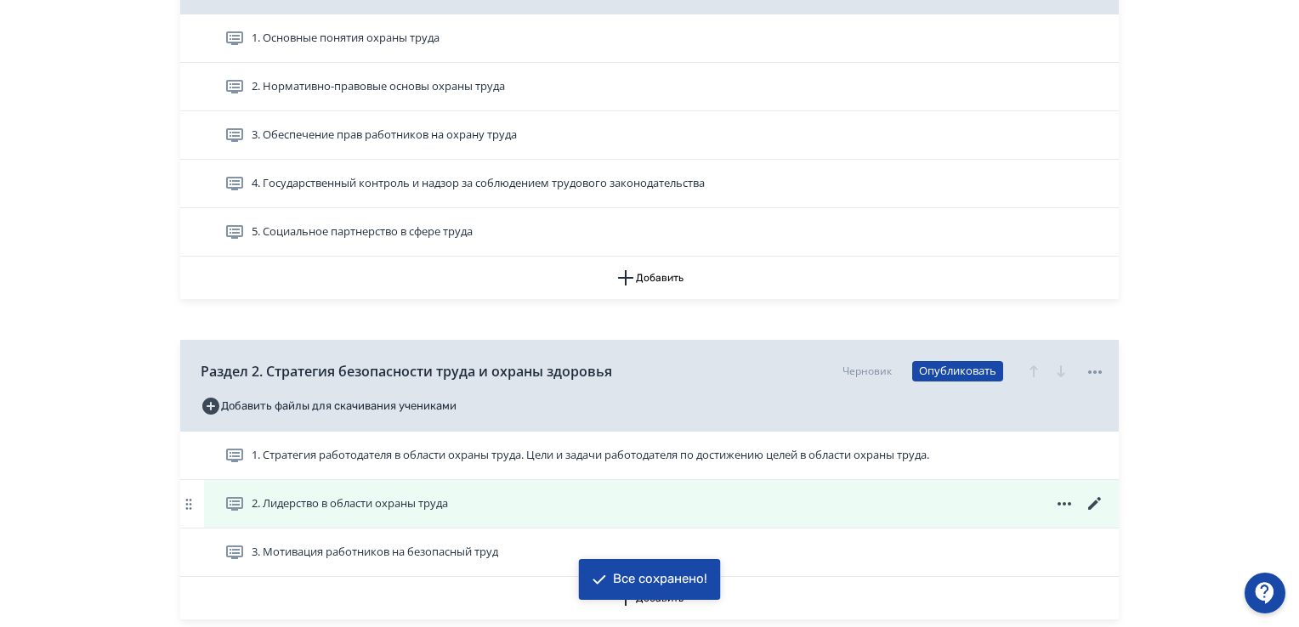
scroll to position [765, 0]
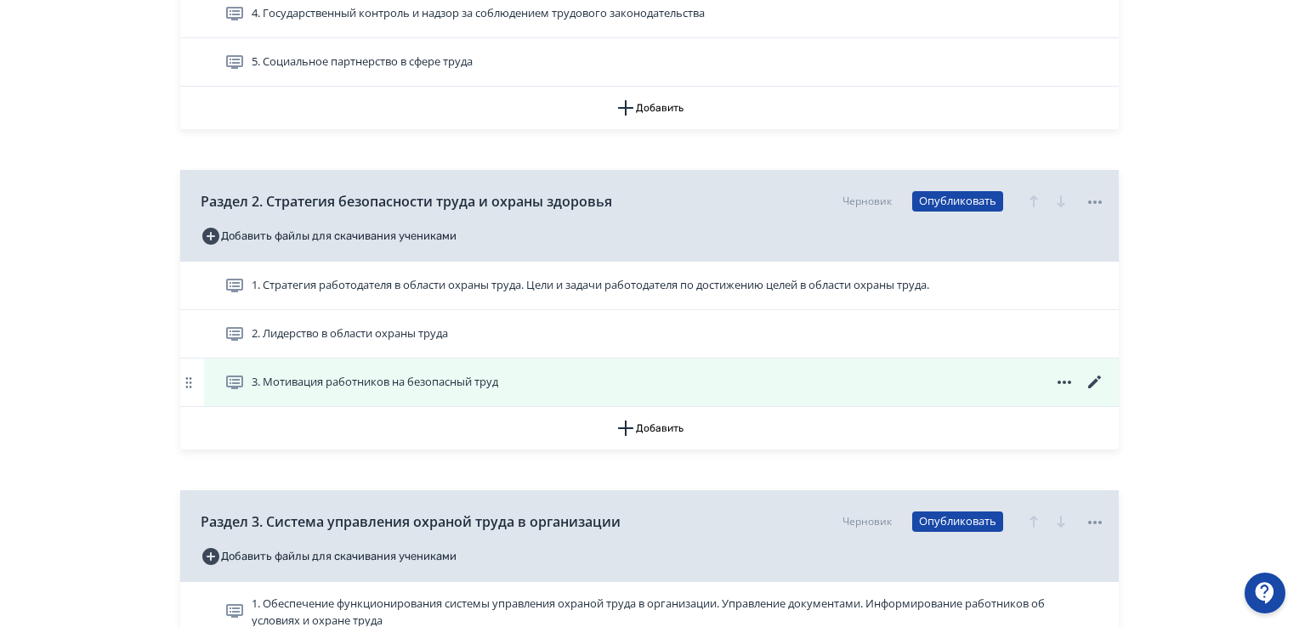
click at [496, 375] on span "3. Мотивация работников на безопасный труд" at bounding box center [375, 382] width 247 height 17
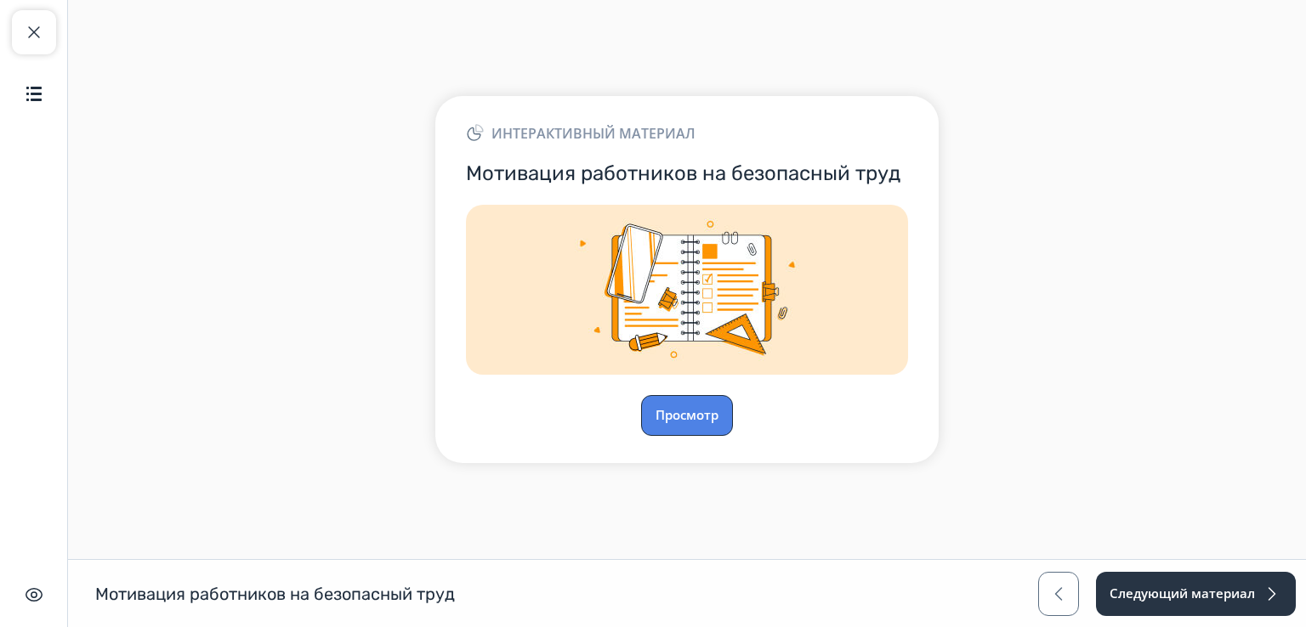
click at [695, 422] on button "Просмотр" at bounding box center [687, 415] width 92 height 41
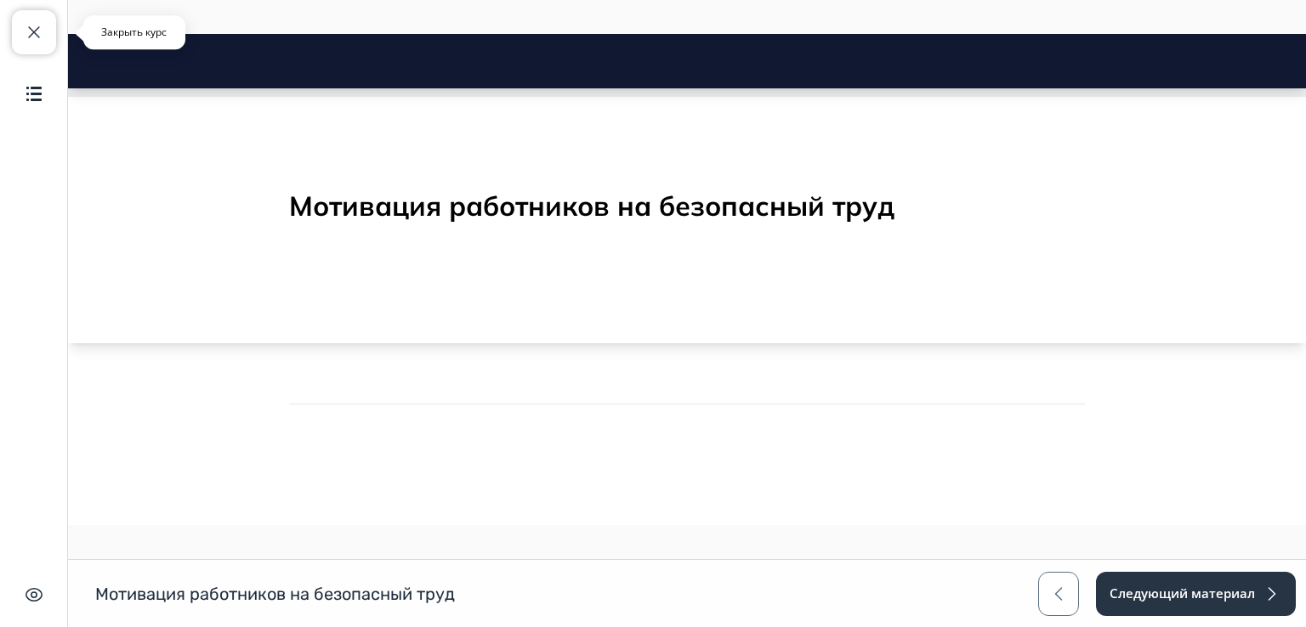
click at [34, 39] on span "button" at bounding box center [34, 32] width 20 height 20
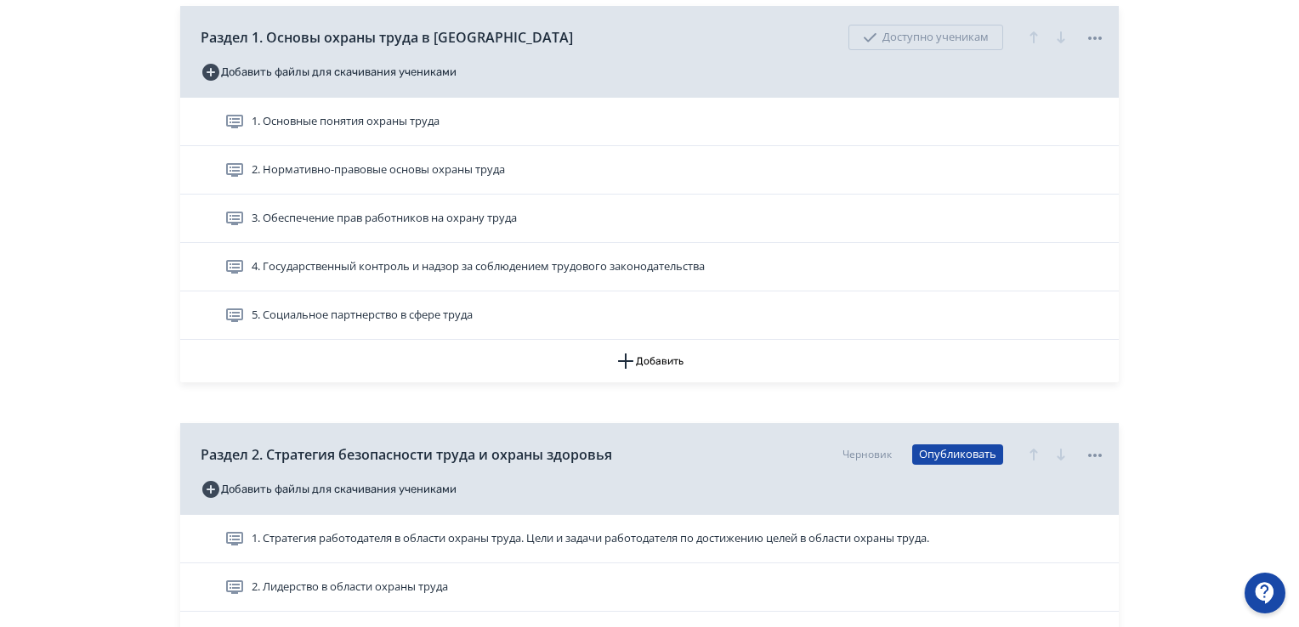
scroll to position [595, 0]
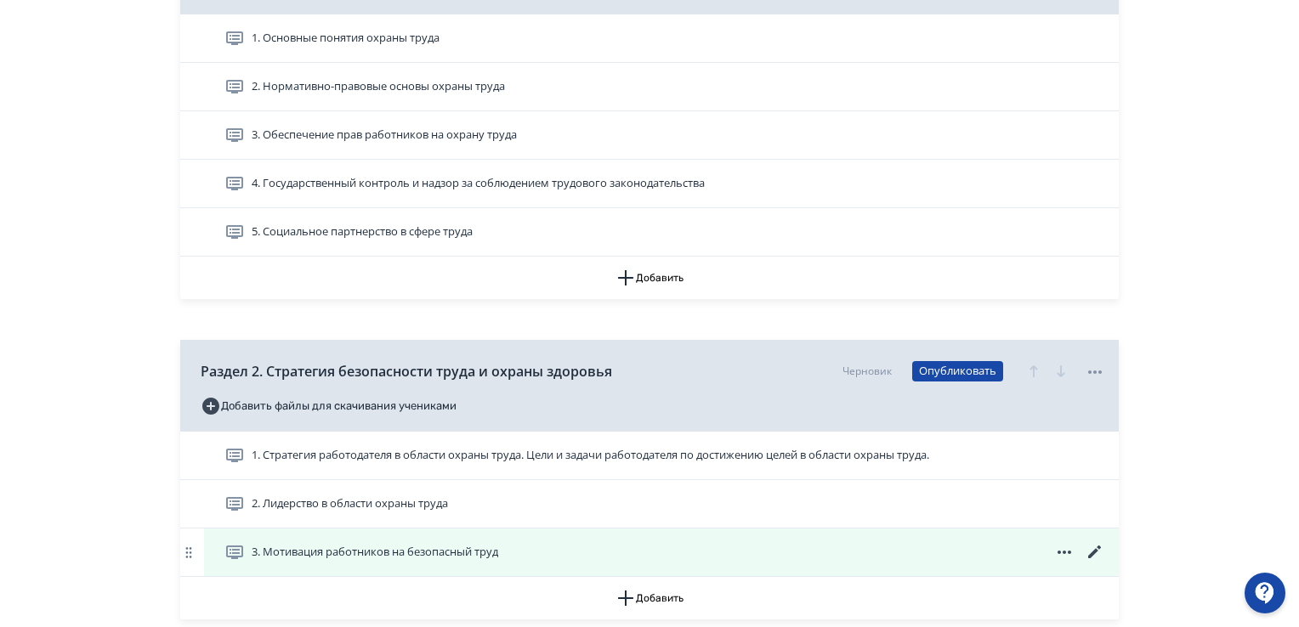
click at [1090, 554] on icon at bounding box center [1094, 552] width 13 height 13
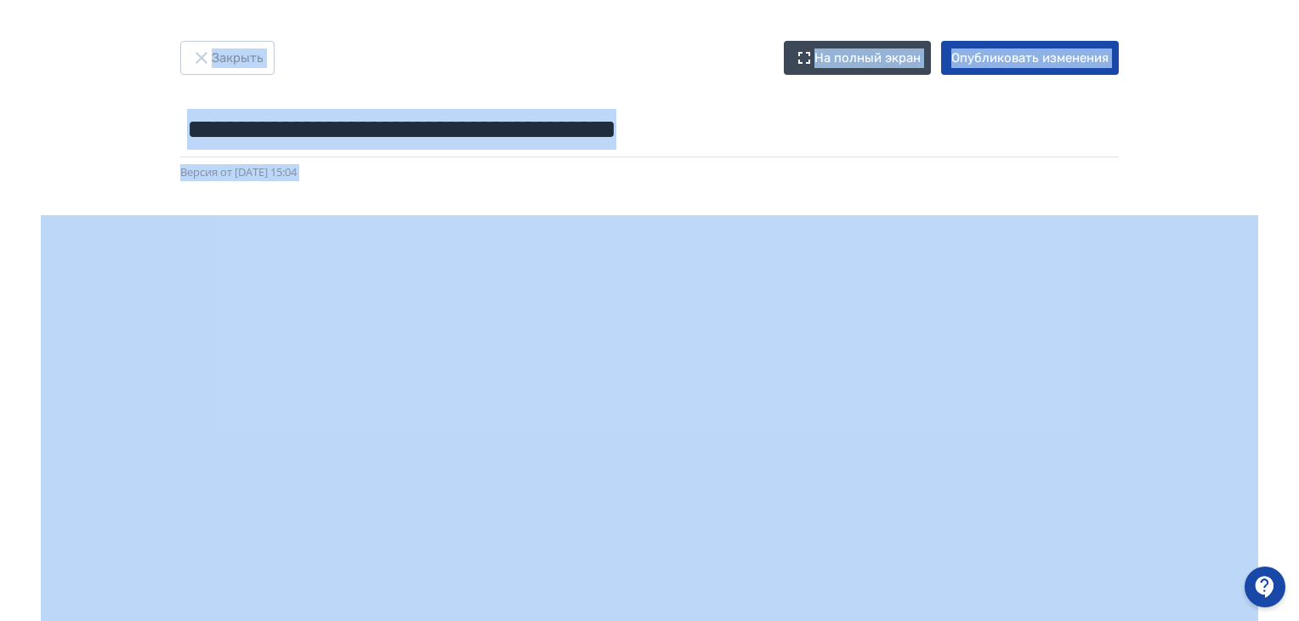
click at [1203, 117] on div "**********" at bounding box center [649, 310] width 1299 height 539
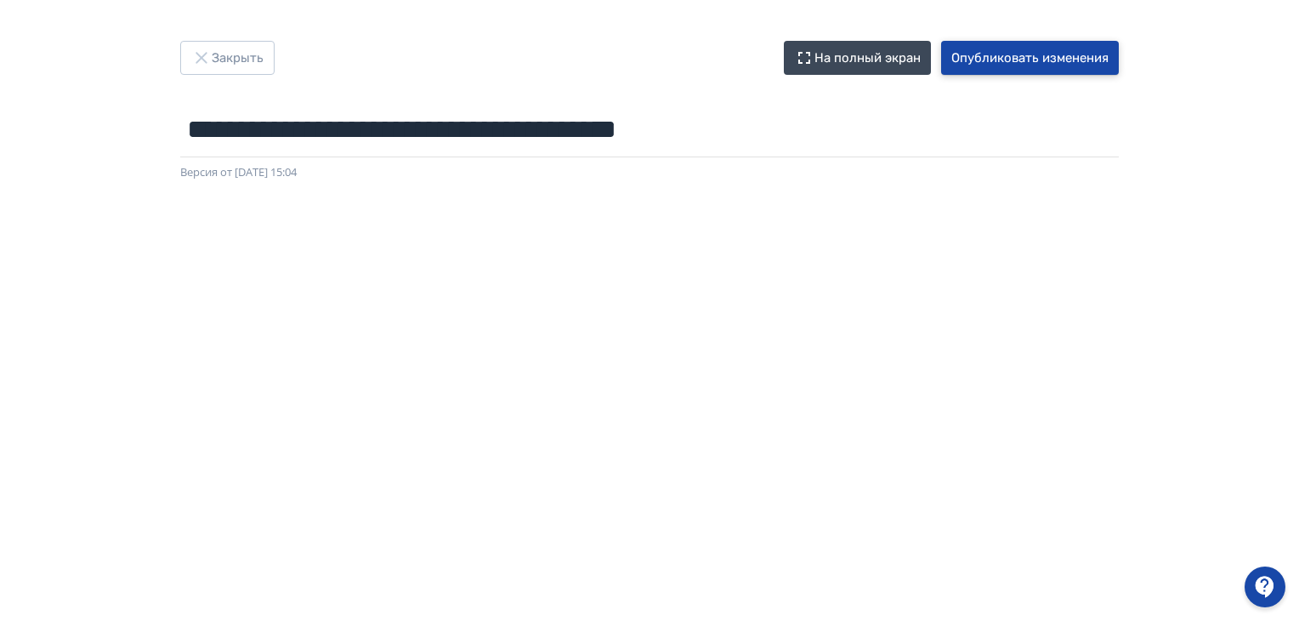
click at [1046, 62] on button "Опубликовать изменения" at bounding box center [1030, 58] width 178 height 34
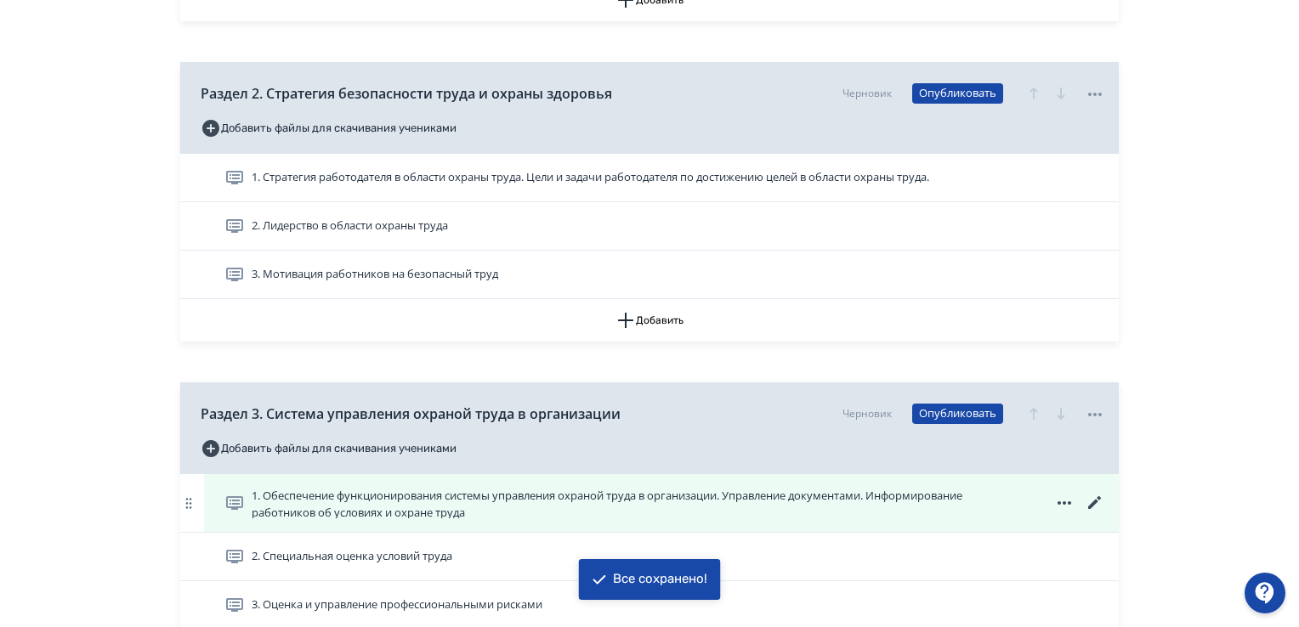
scroll to position [1020, 0]
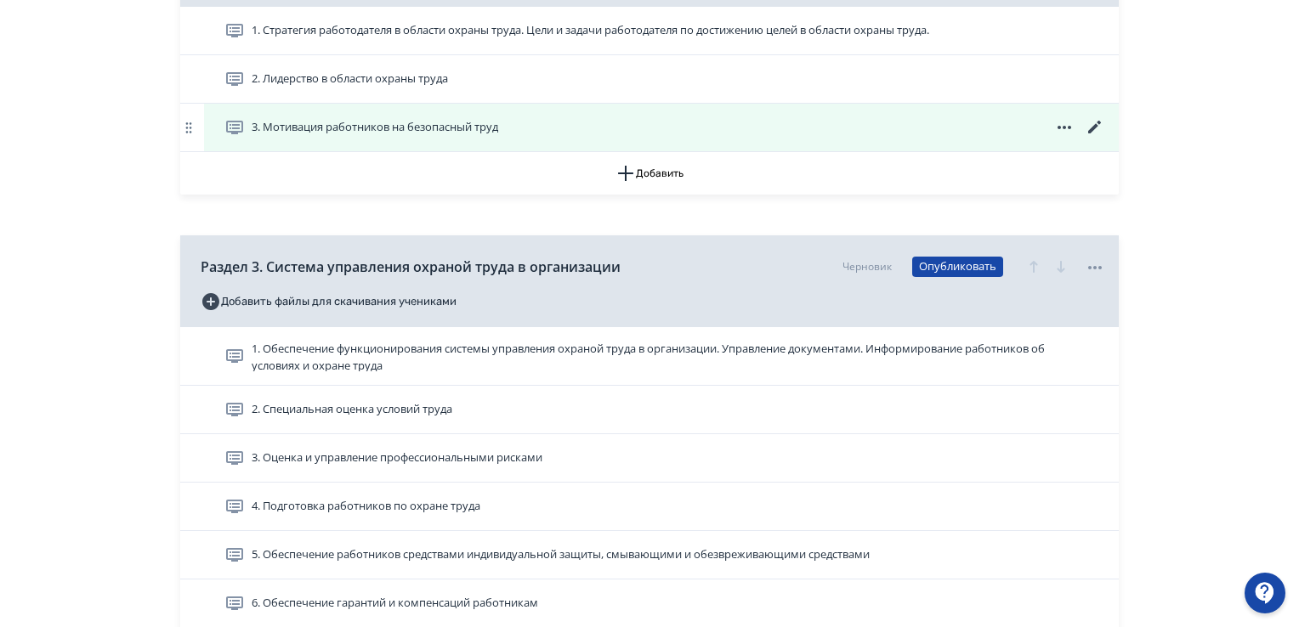
click at [1100, 125] on icon at bounding box center [1095, 127] width 20 height 20
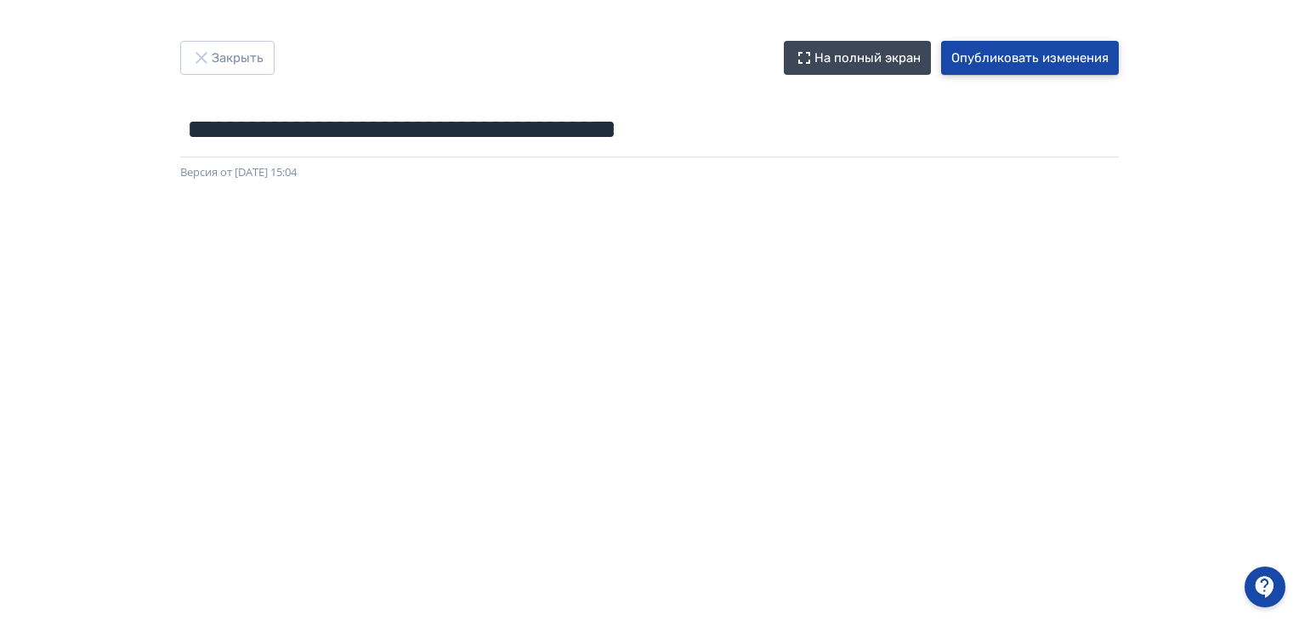
click at [993, 59] on button "Опубликовать изменения" at bounding box center [1030, 58] width 178 height 34
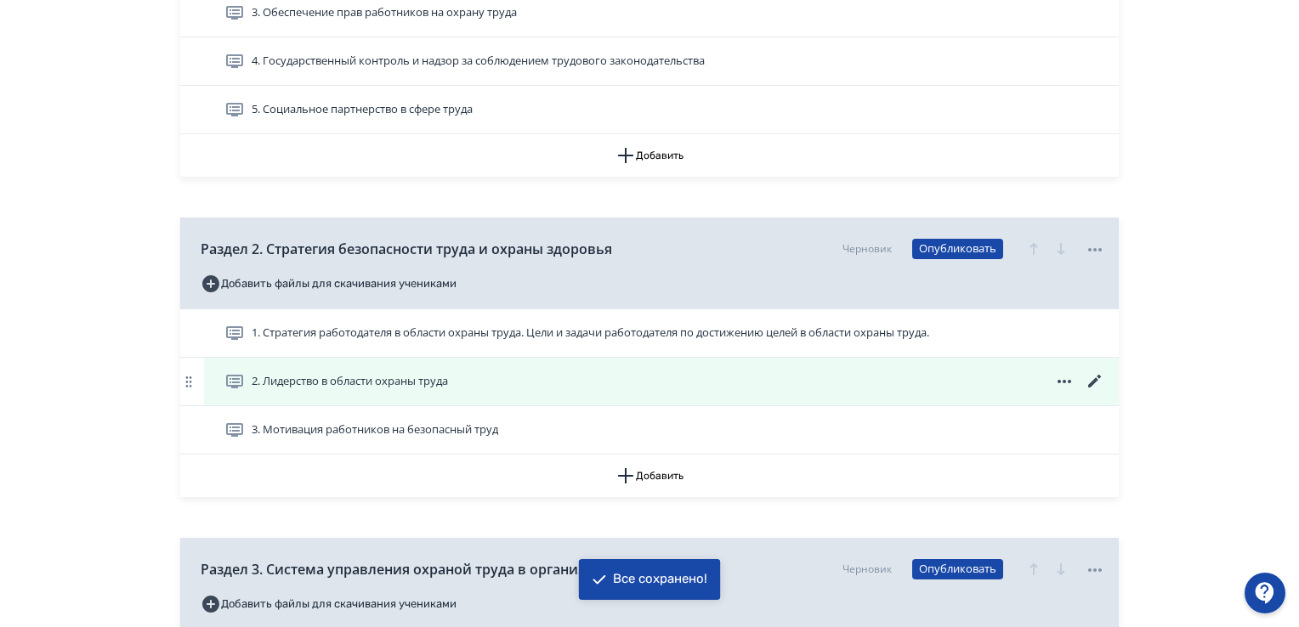
scroll to position [850, 0]
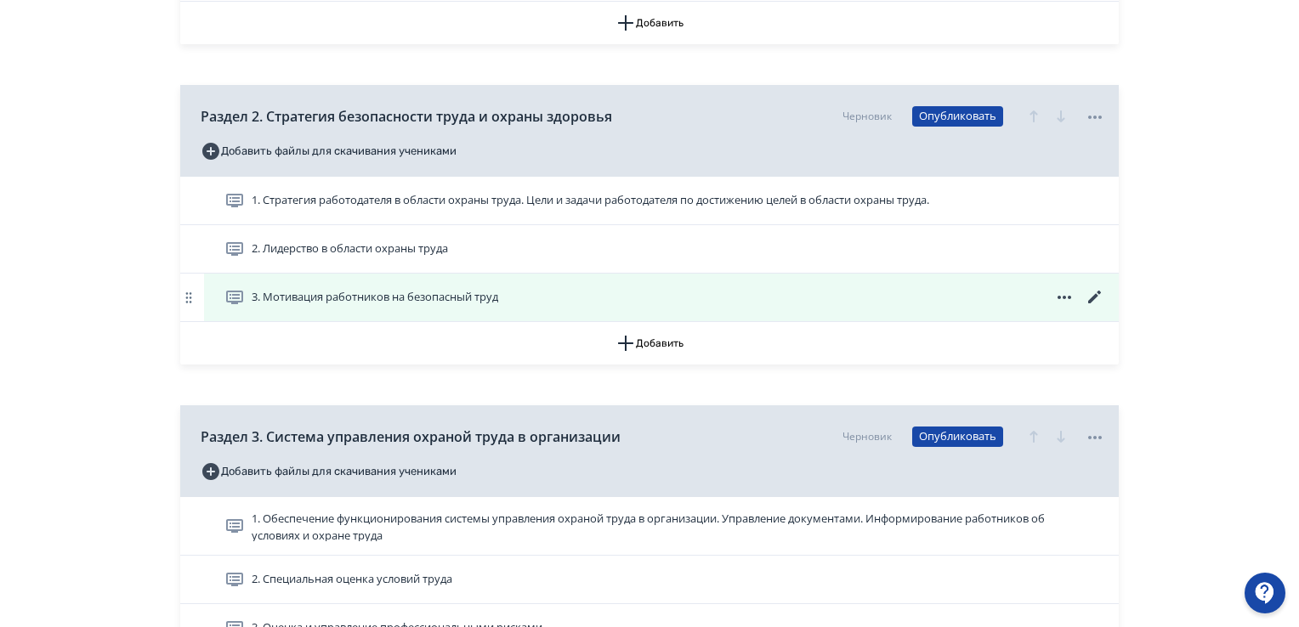
click at [498, 293] on span "3. Мотивация работников на безопасный труд" at bounding box center [375, 297] width 247 height 17
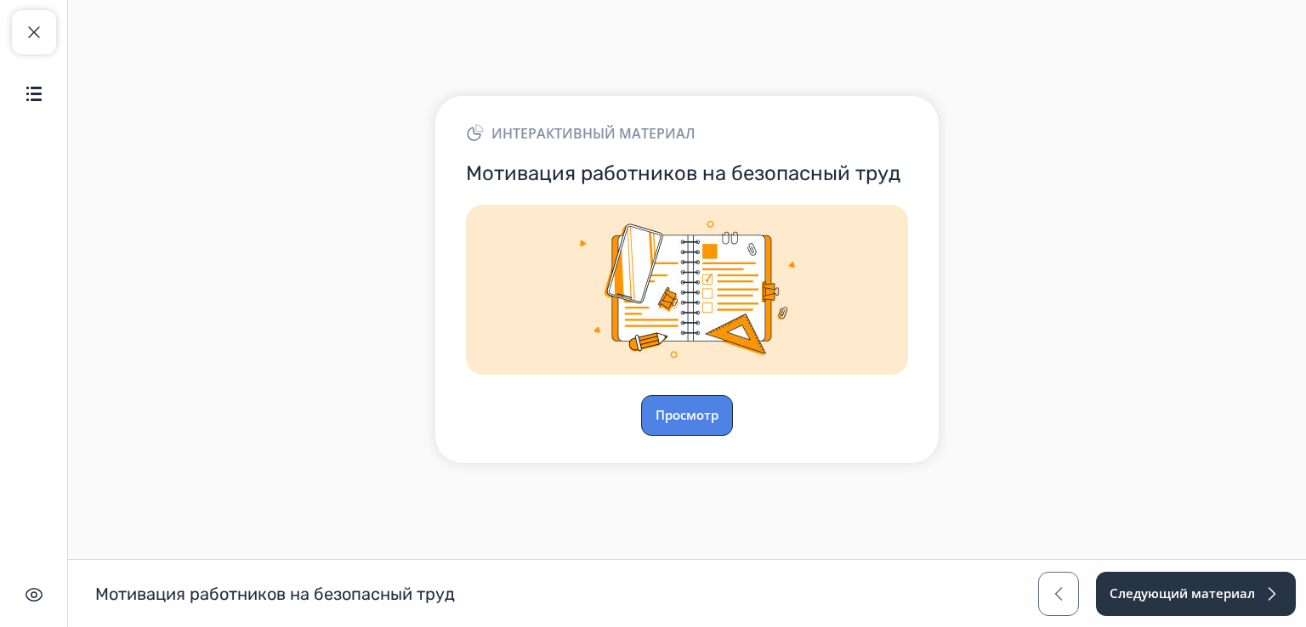
click at [714, 411] on button "Просмотр" at bounding box center [687, 415] width 92 height 41
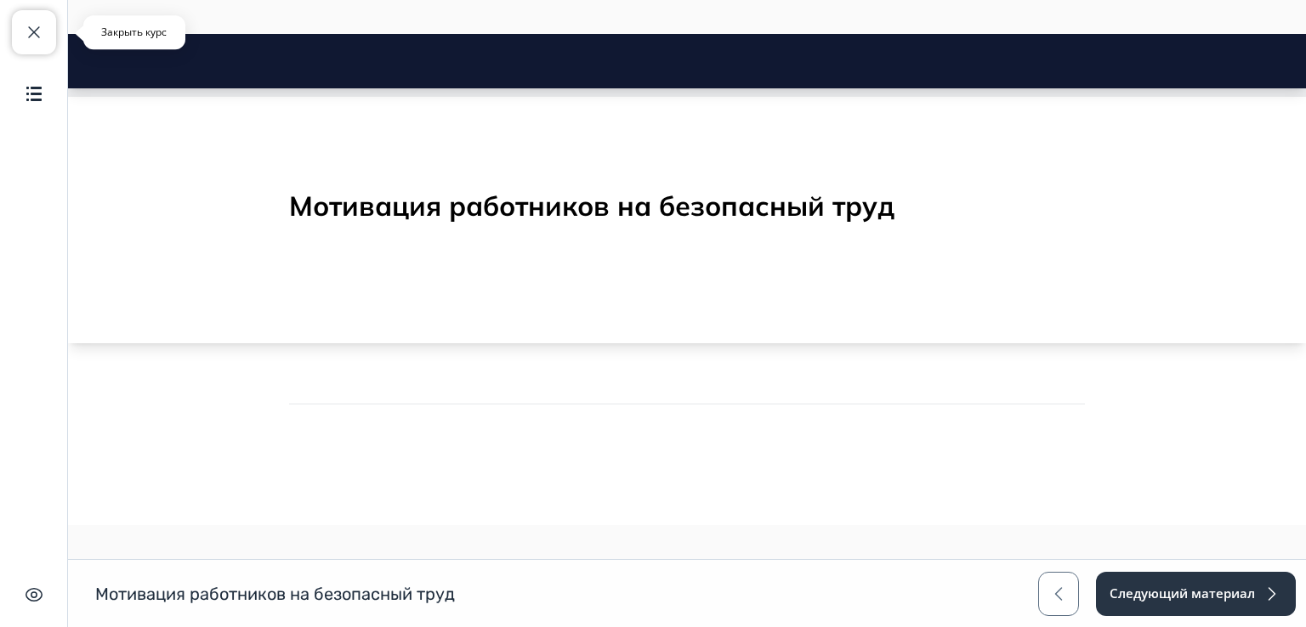
click at [41, 32] on span "button" at bounding box center [34, 32] width 20 height 20
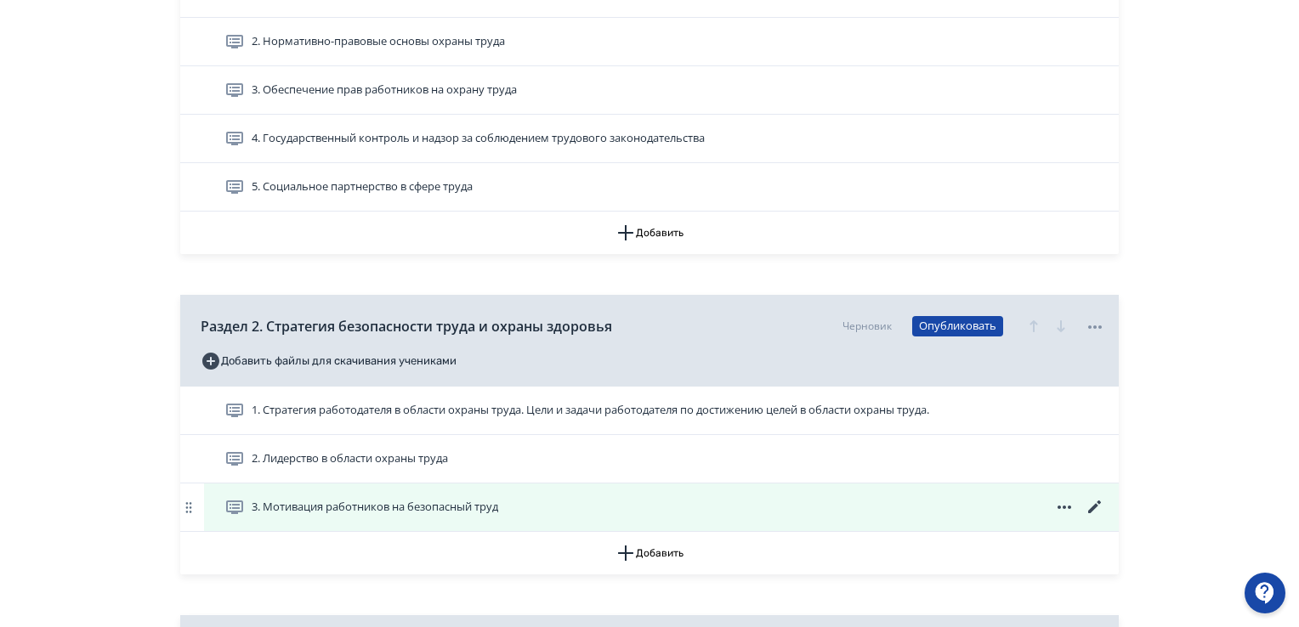
scroll to position [680, 0]
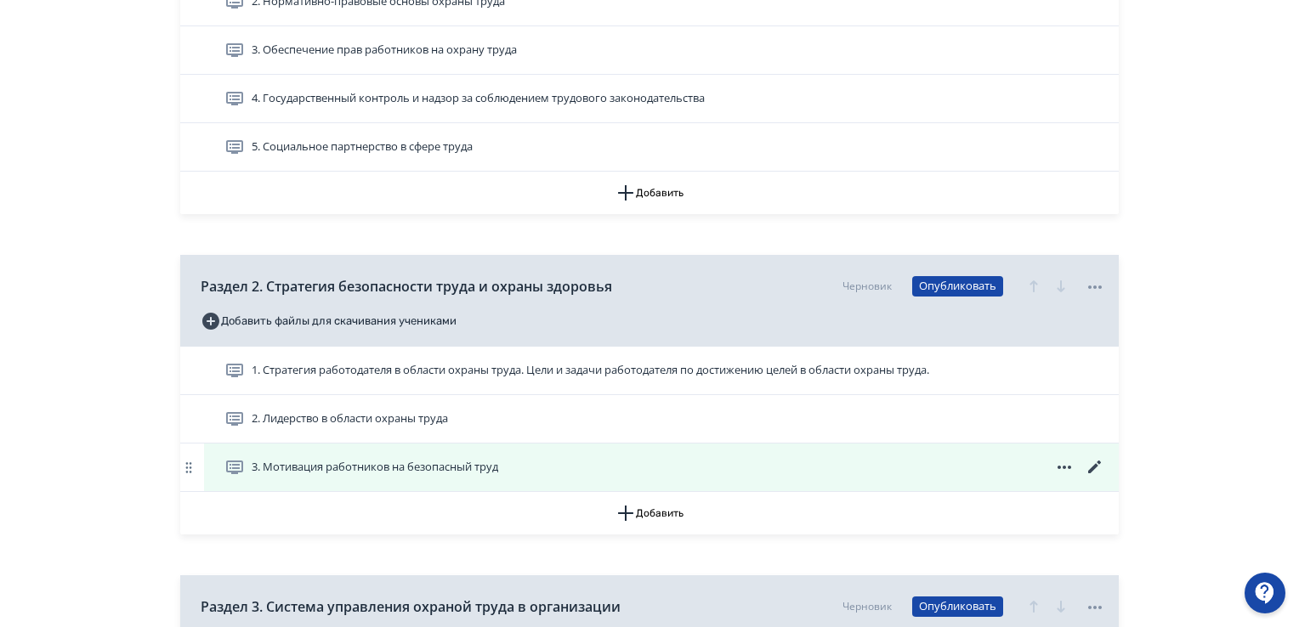
click at [1091, 473] on icon at bounding box center [1095, 467] width 20 height 20
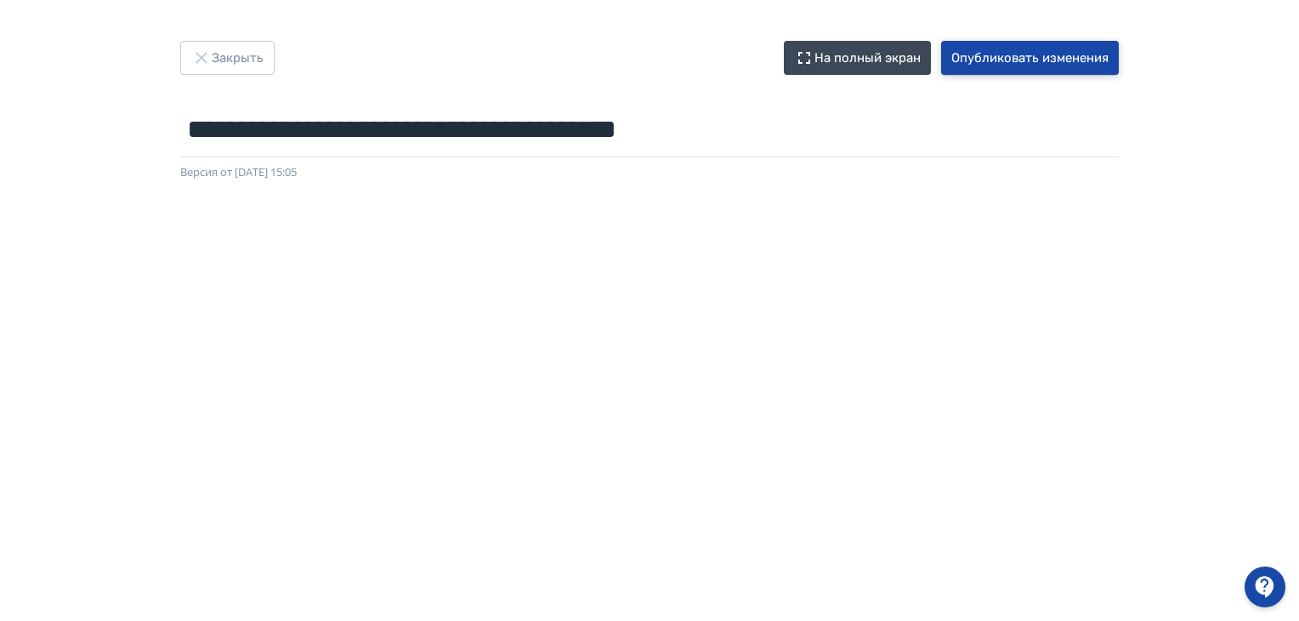
click at [1035, 62] on button "Опубликовать изменения" at bounding box center [1030, 58] width 178 height 34
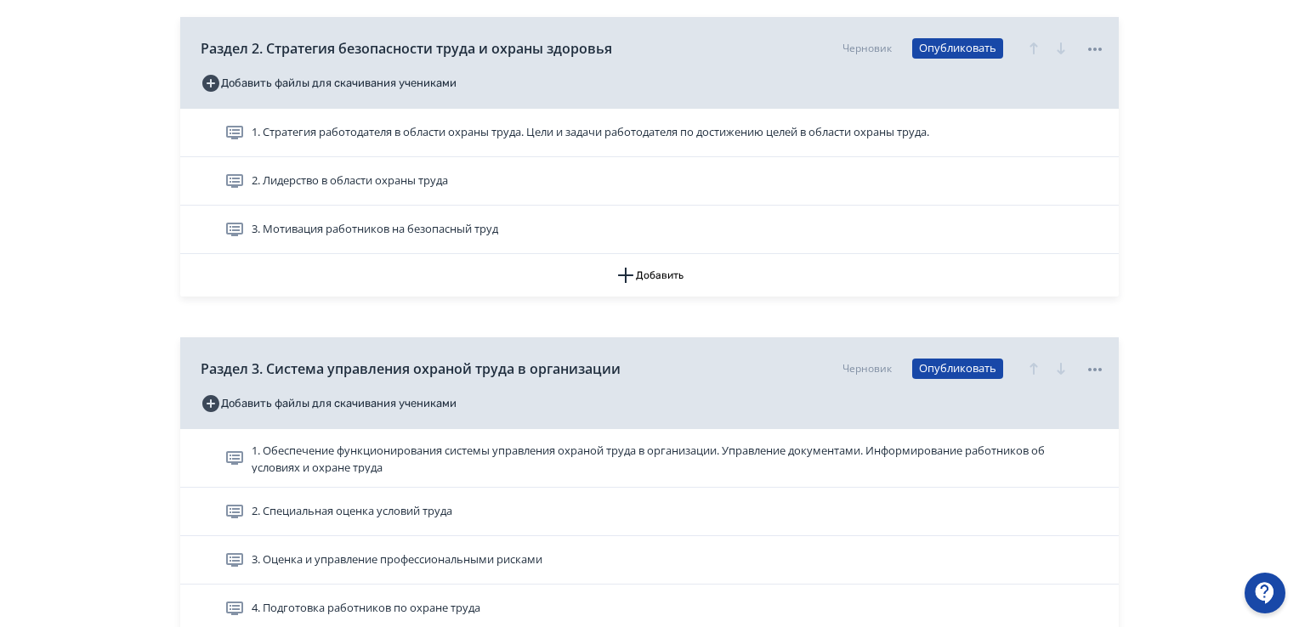
scroll to position [765, 0]
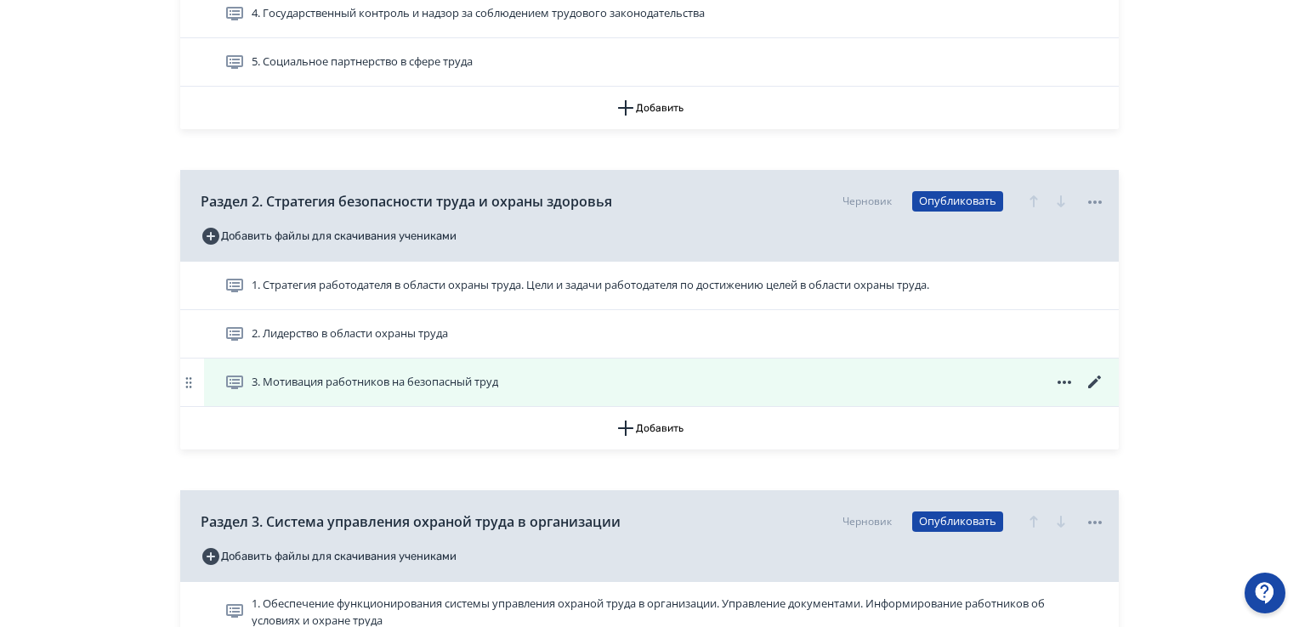
click at [1097, 379] on icon at bounding box center [1094, 382] width 13 height 13
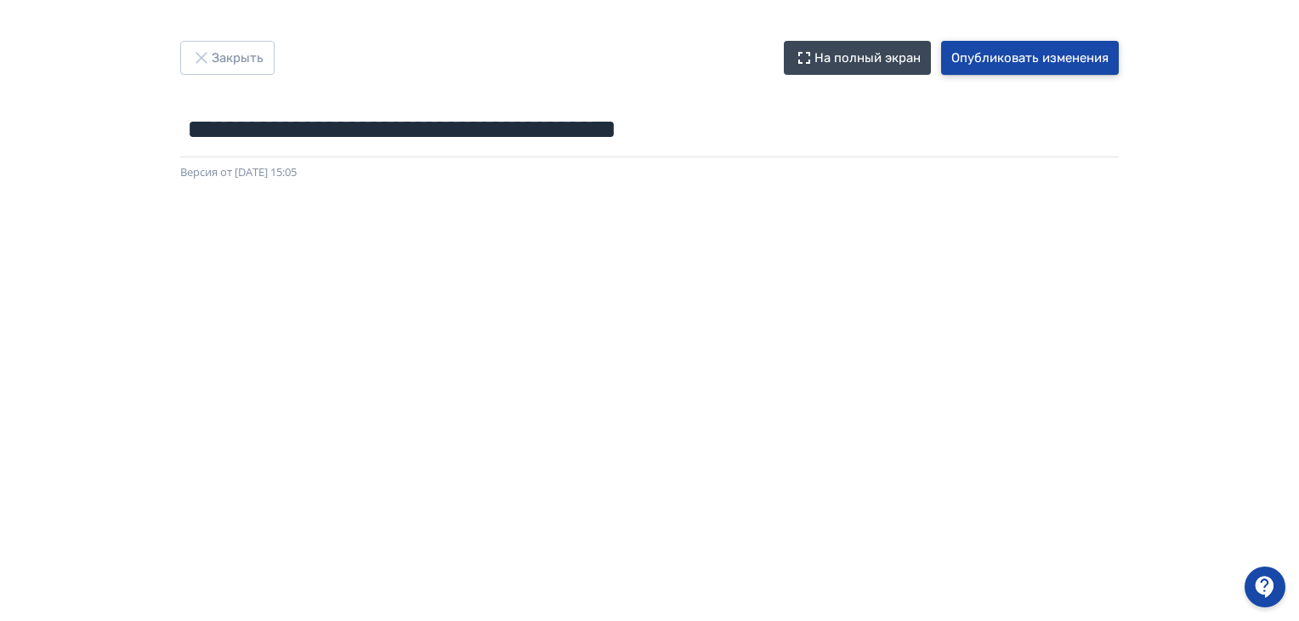
click at [1057, 48] on button "Опубликовать изменения" at bounding box center [1030, 58] width 178 height 34
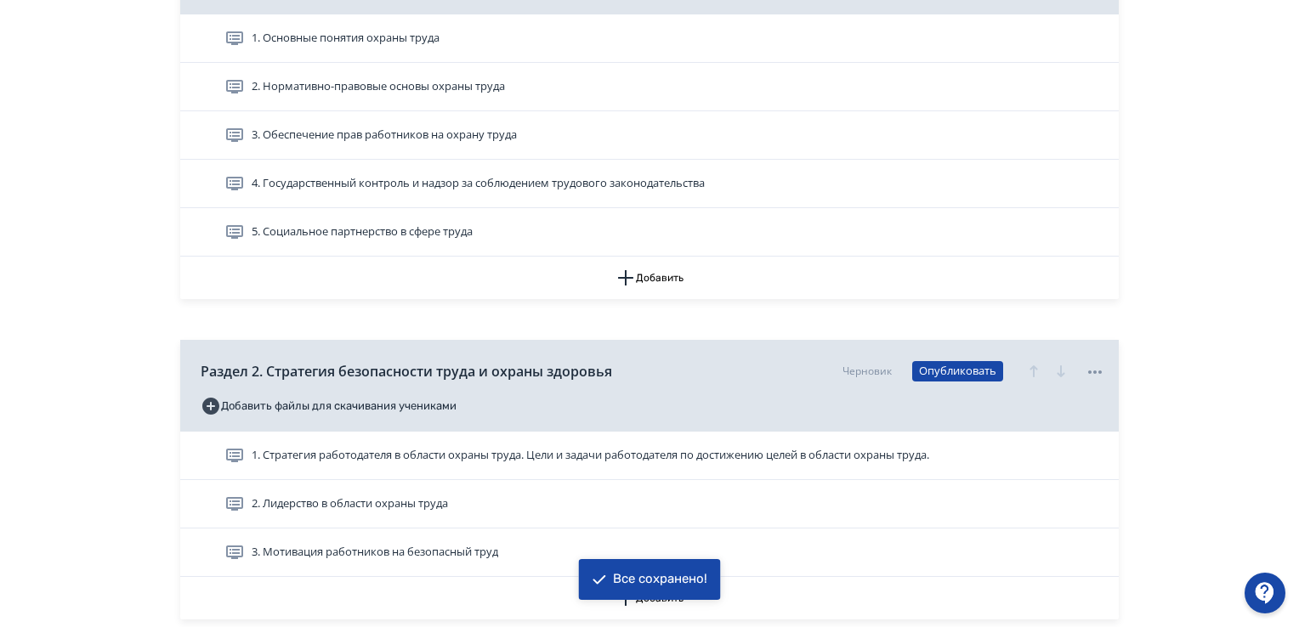
scroll to position [765, 0]
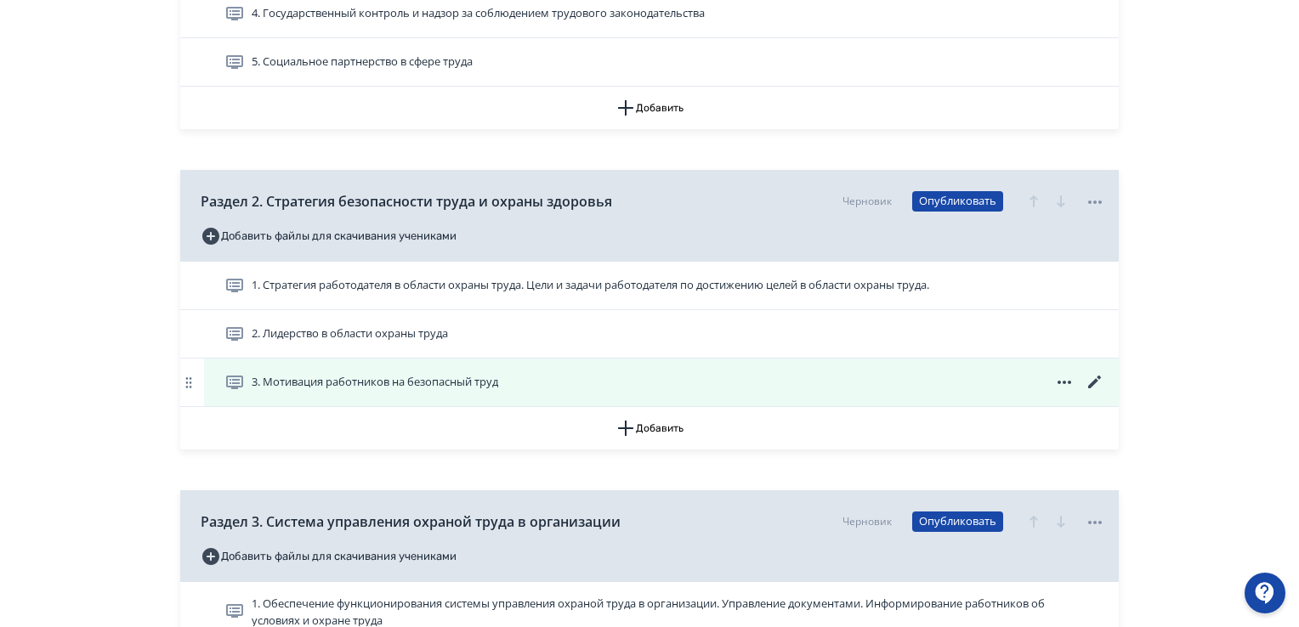
click at [493, 378] on span "3. Мотивация работников на безопасный труд" at bounding box center [375, 382] width 247 height 17
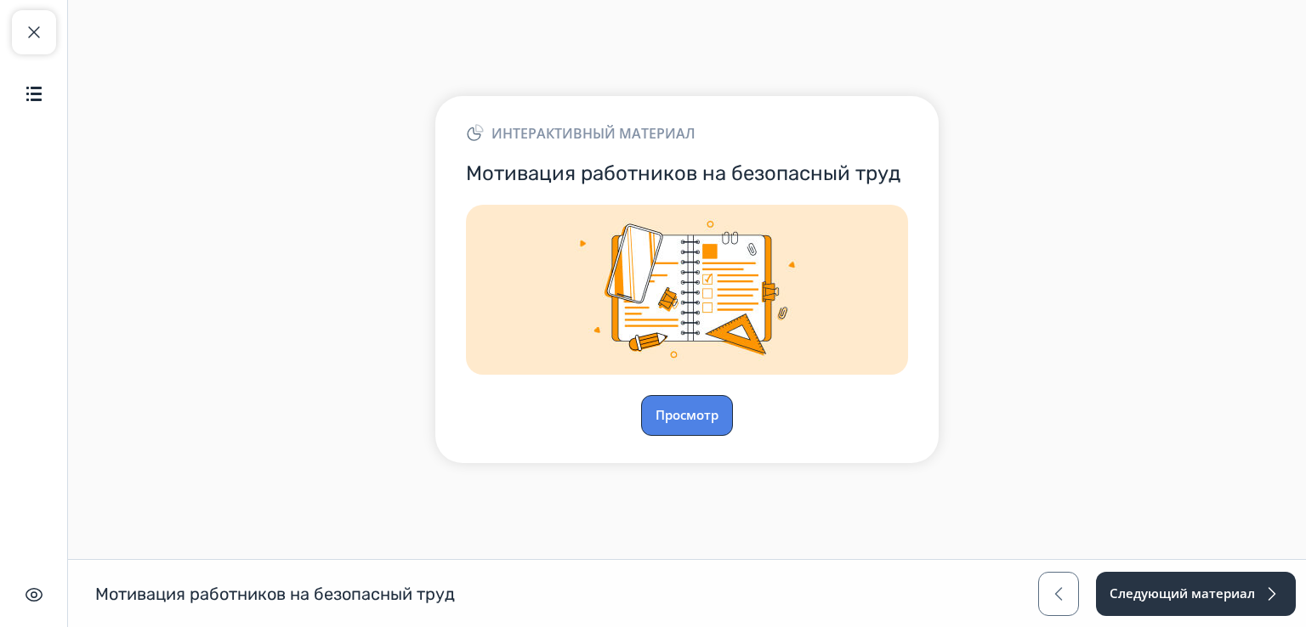
click at [670, 412] on button "Просмотр" at bounding box center [687, 415] width 92 height 41
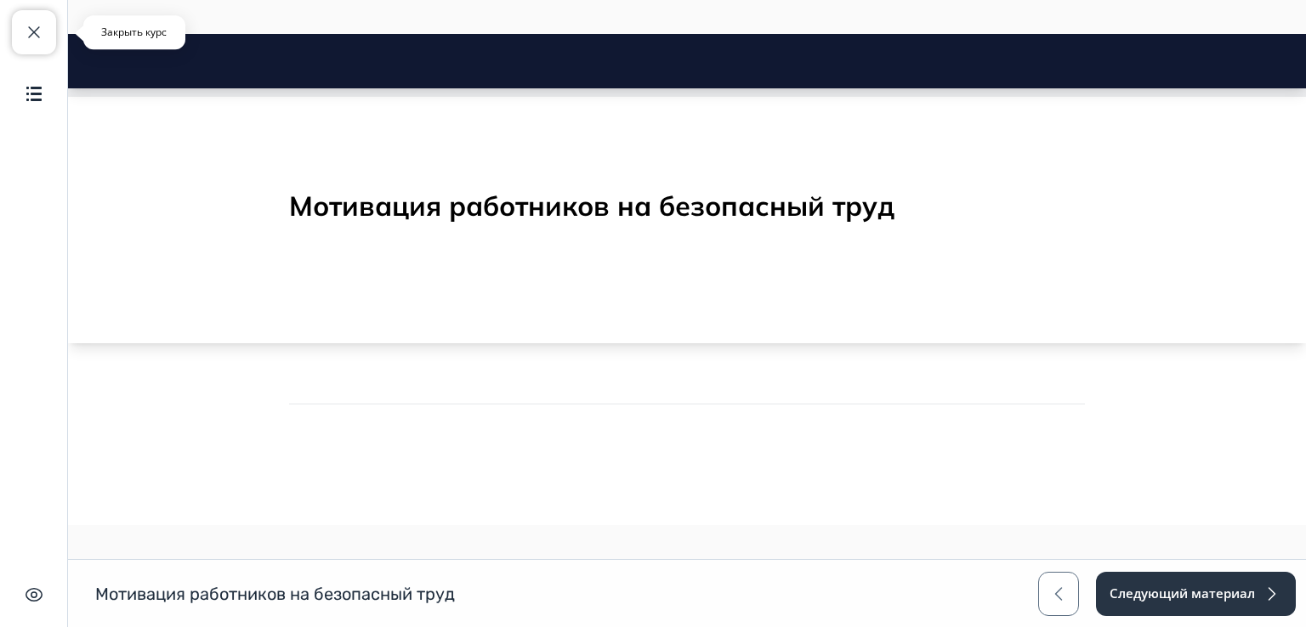
click at [34, 33] on span "button" at bounding box center [34, 32] width 20 height 20
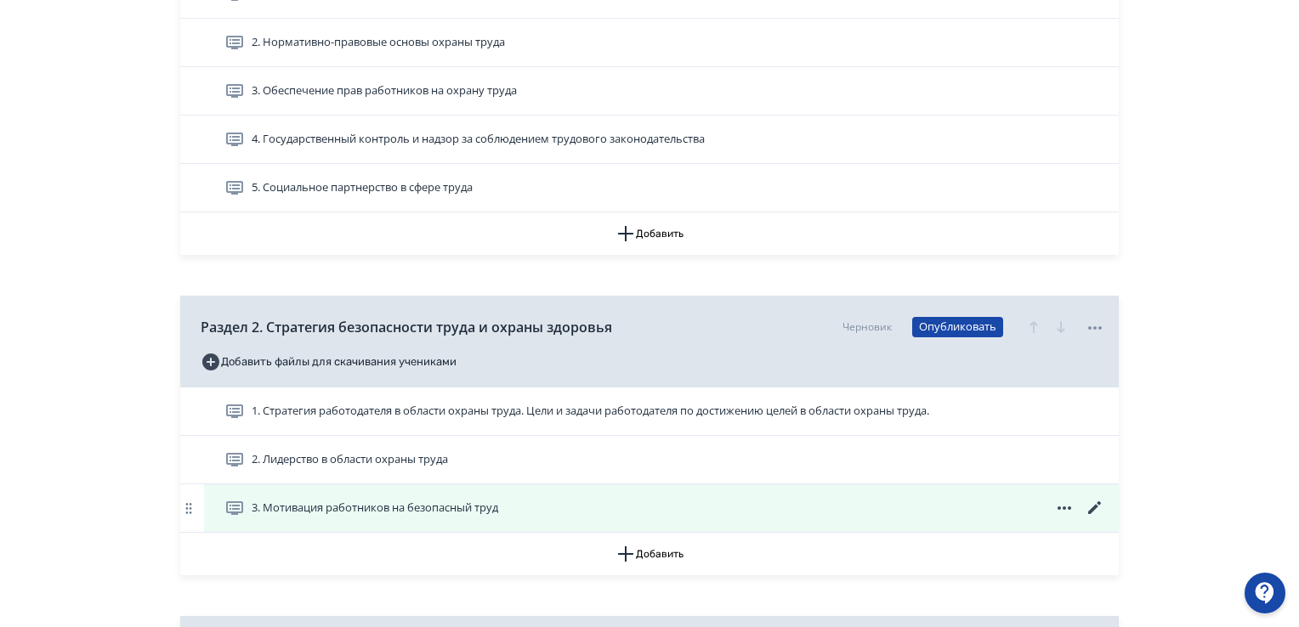
scroll to position [680, 0]
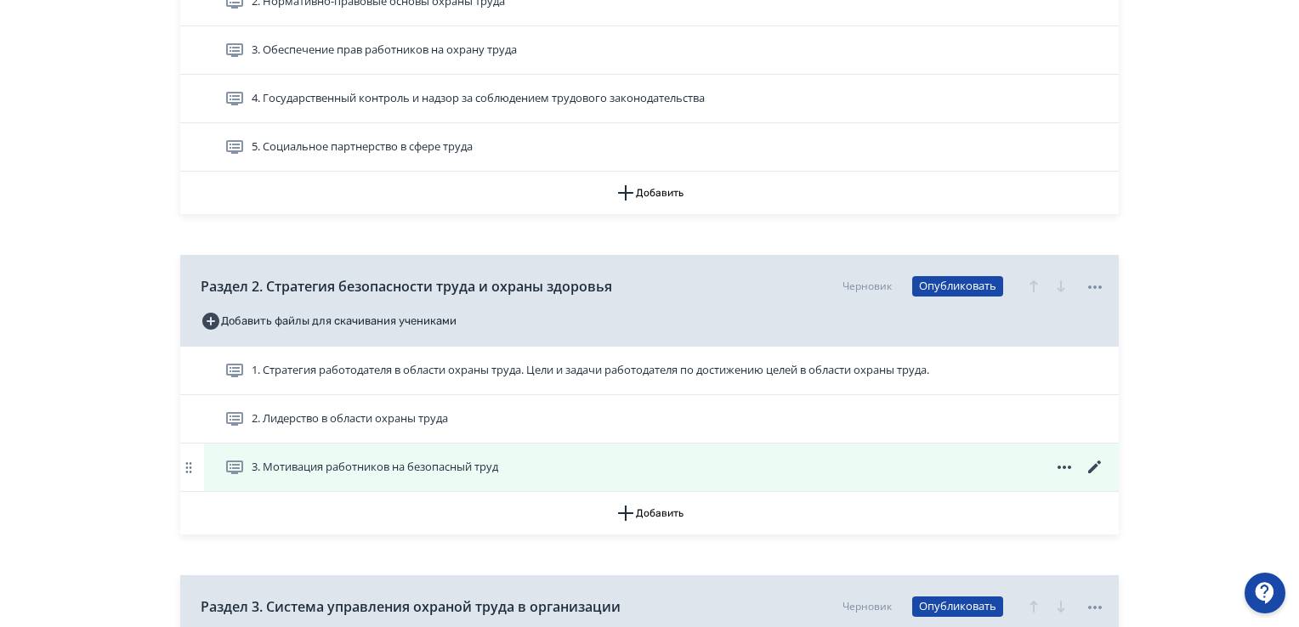
click at [1091, 472] on icon at bounding box center [1094, 467] width 13 height 13
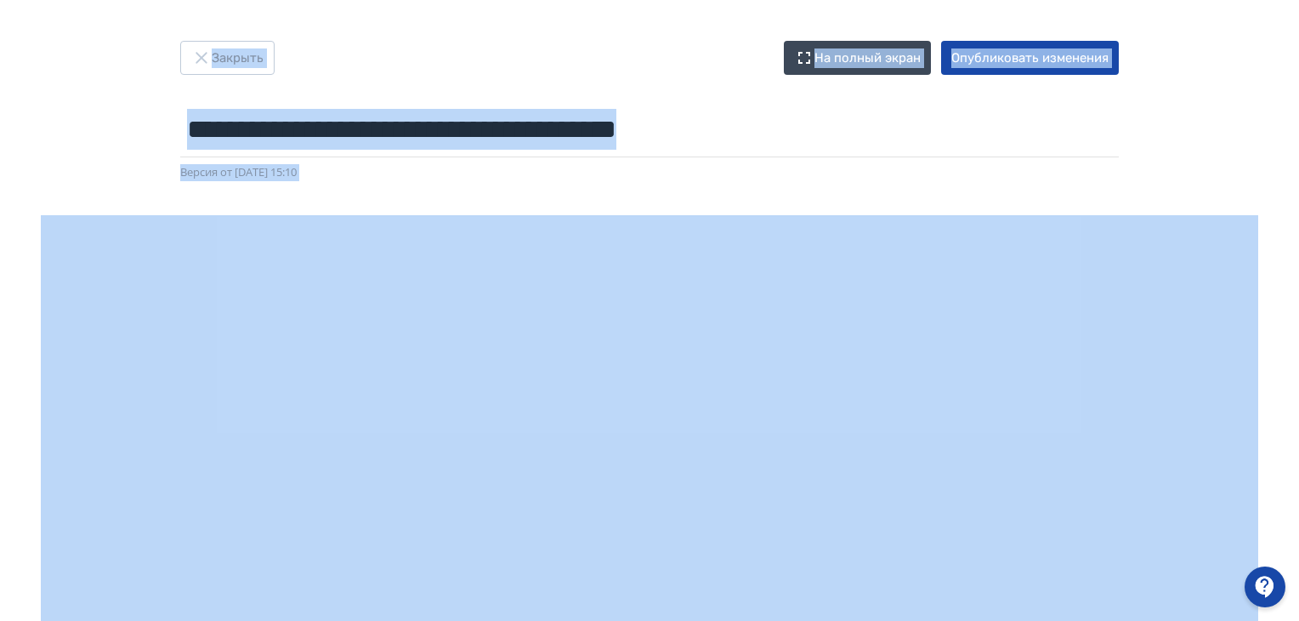
click at [1250, 84] on div "**********" at bounding box center [649, 310] width 1299 height 539
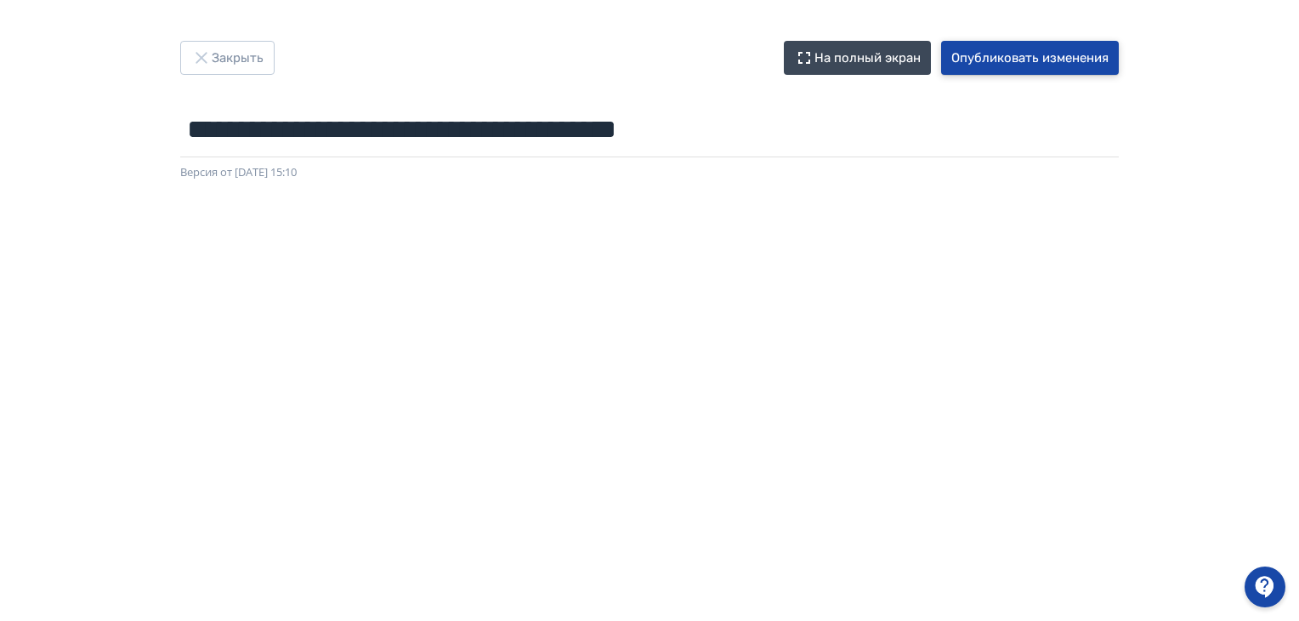
click at [1055, 52] on button "Опубликовать изменения" at bounding box center [1030, 58] width 178 height 34
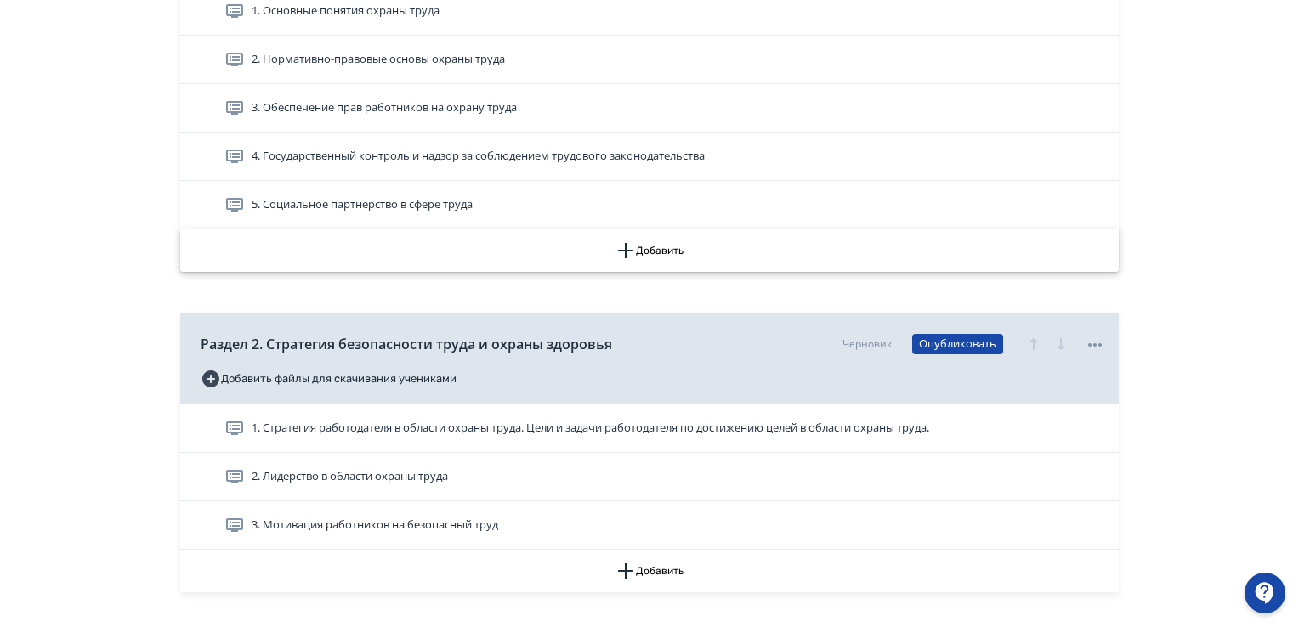
scroll to position [680, 0]
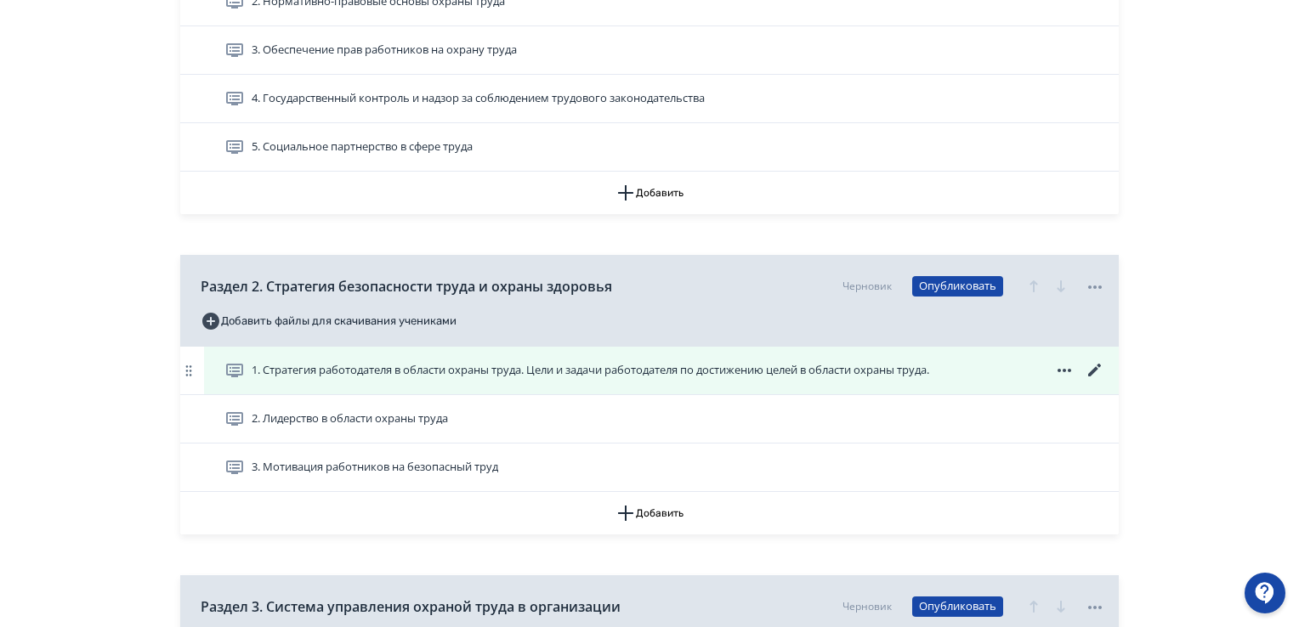
click at [1095, 366] on icon at bounding box center [1095, 370] width 20 height 20
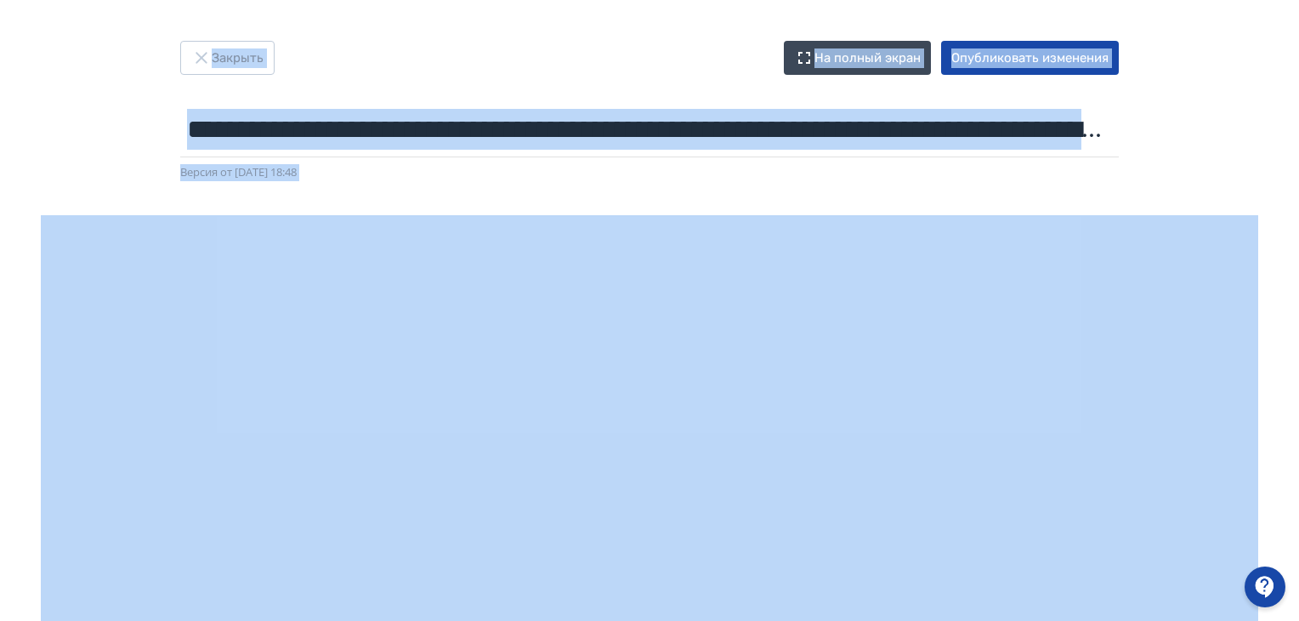
click at [1216, 116] on div "**********" at bounding box center [649, 310] width 1299 height 539
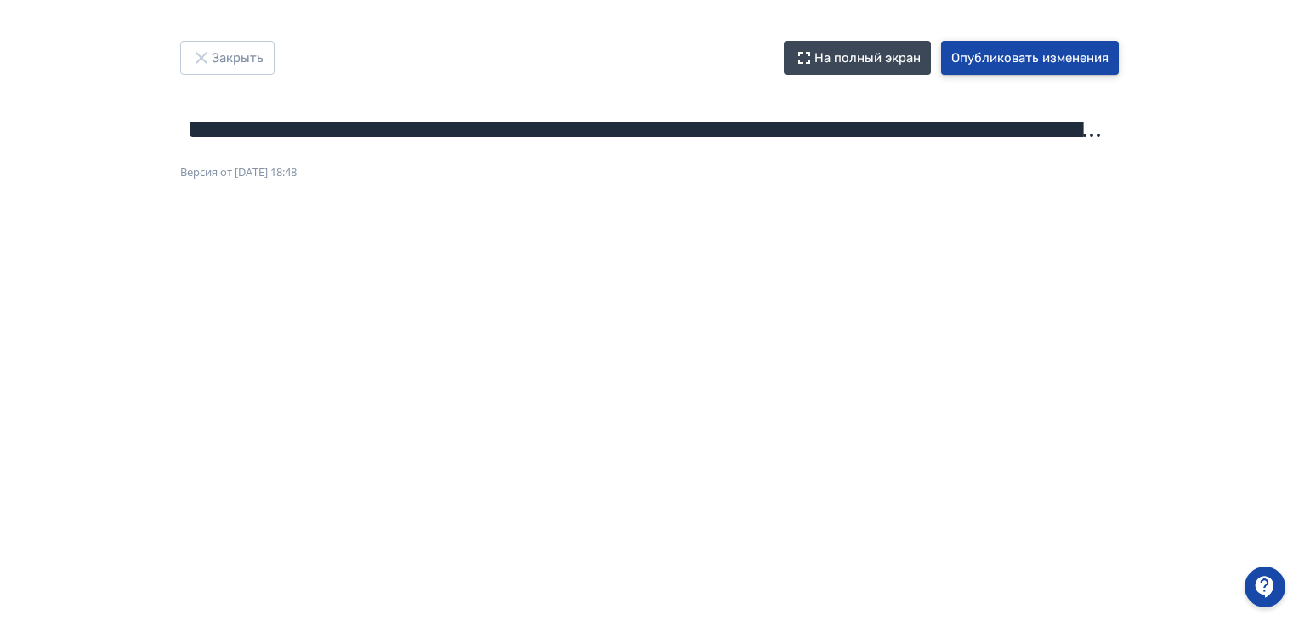
click at [1019, 57] on button "Опубликовать изменения" at bounding box center [1030, 58] width 178 height 34
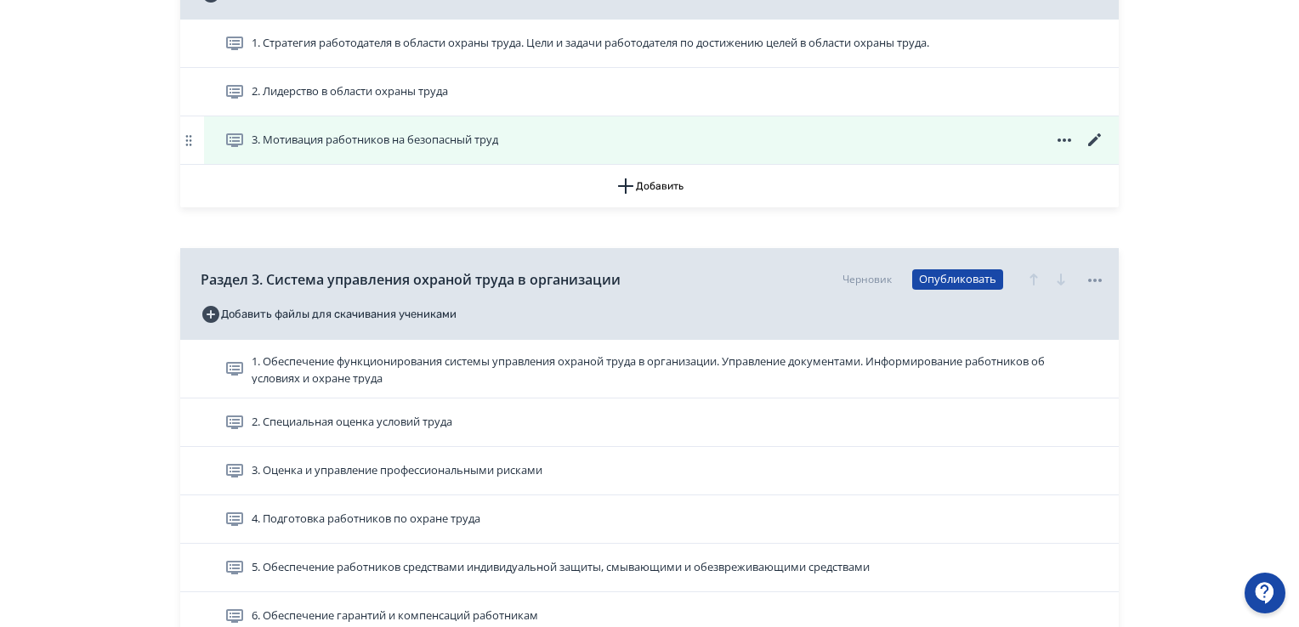
scroll to position [1177, 0]
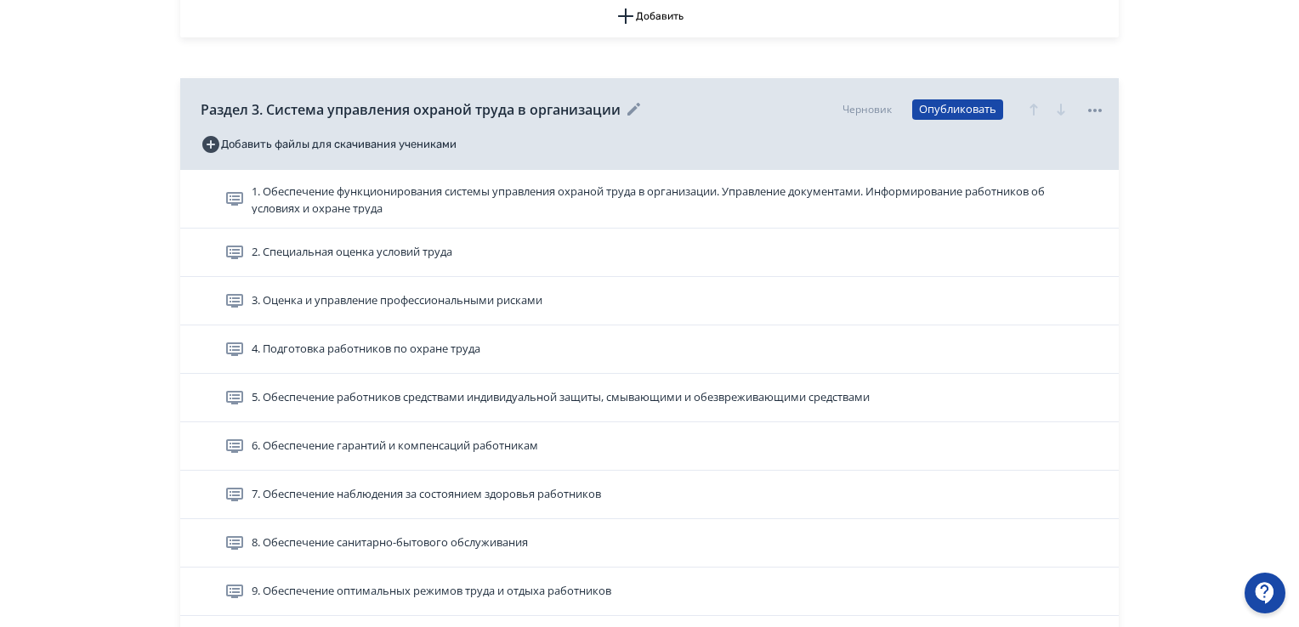
click at [270, 108] on span "Раздел 3. Система управления охраной труда в организации" at bounding box center [411, 109] width 420 height 20
drag, startPoint x: 333, startPoint y: 108, endPoint x: 494, endPoint y: 107, distance: 160.7
click at [494, 107] on span "Раздел 3. Система управления охраной труда в организации" at bounding box center [411, 109] width 420 height 20
click at [261, 108] on span "Раздел 3. Система управления охраной труда в организации" at bounding box center [411, 109] width 420 height 20
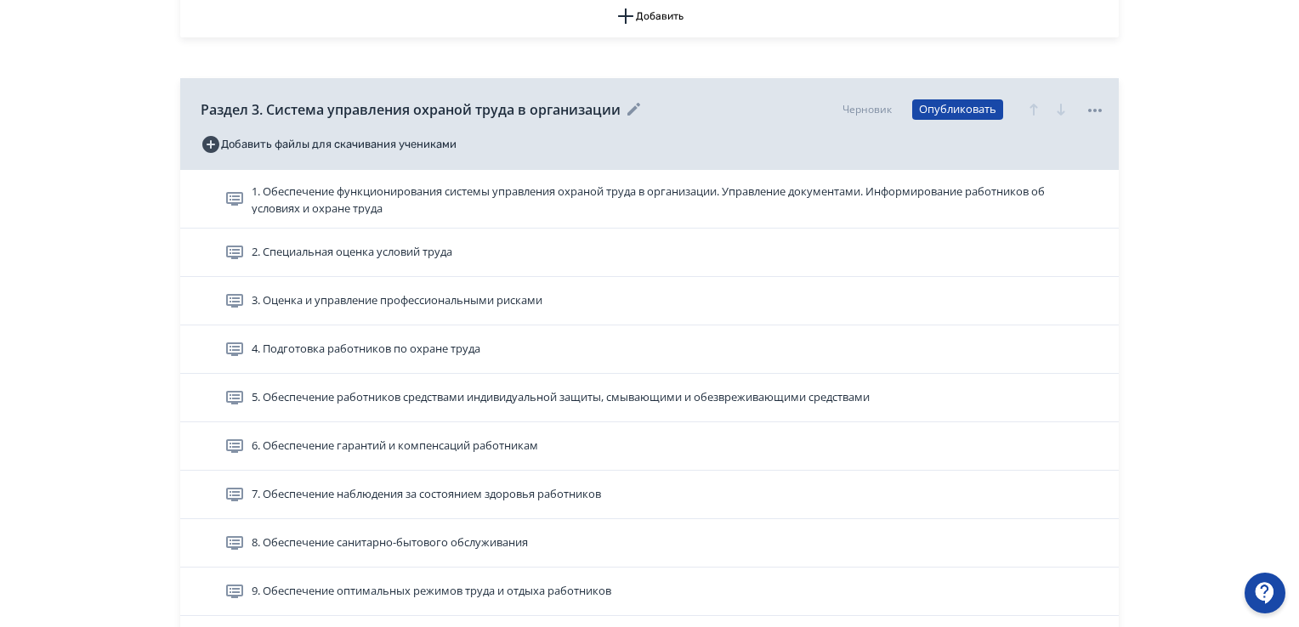
drag, startPoint x: 261, startPoint y: 108, endPoint x: 285, endPoint y: 103, distance: 24.3
click at [262, 108] on span "Раздел 3. Система управления охраной труда в организации" at bounding box center [411, 109] width 420 height 20
click at [275, 105] on span "Раздел 3. Система управления охраной труда в организации" at bounding box center [411, 109] width 420 height 20
drag, startPoint x: 285, startPoint y: 103, endPoint x: 326, endPoint y: 118, distance: 43.6
click at [334, 103] on span "Раздел 3. Система управления охраной труда в организации" at bounding box center [411, 109] width 420 height 20
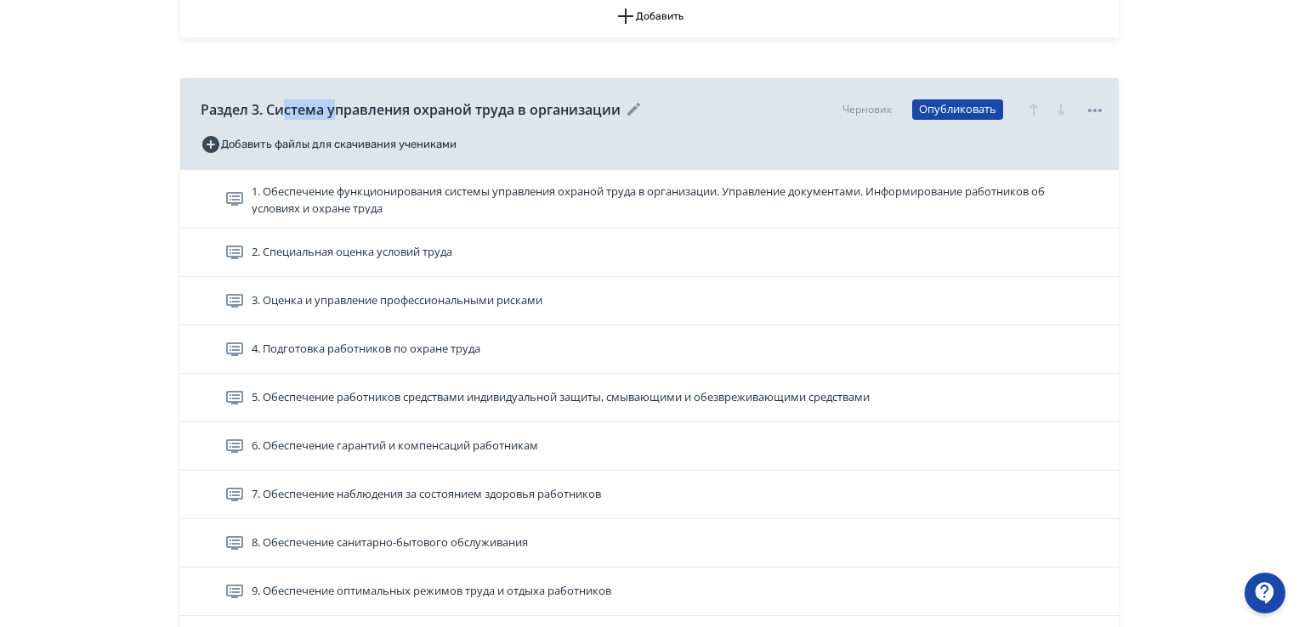
click at [300, 119] on div "Раздел 3. Система управления охраной труда в организации Черновик Опубликовать" at bounding box center [653, 109] width 904 height 43
click at [260, 116] on span "Раздел 3. Система управления охраной труда в организации" at bounding box center [411, 109] width 420 height 20
click at [265, 110] on span "Раздел 3. Система управления охраной труда в организации" at bounding box center [411, 109] width 420 height 20
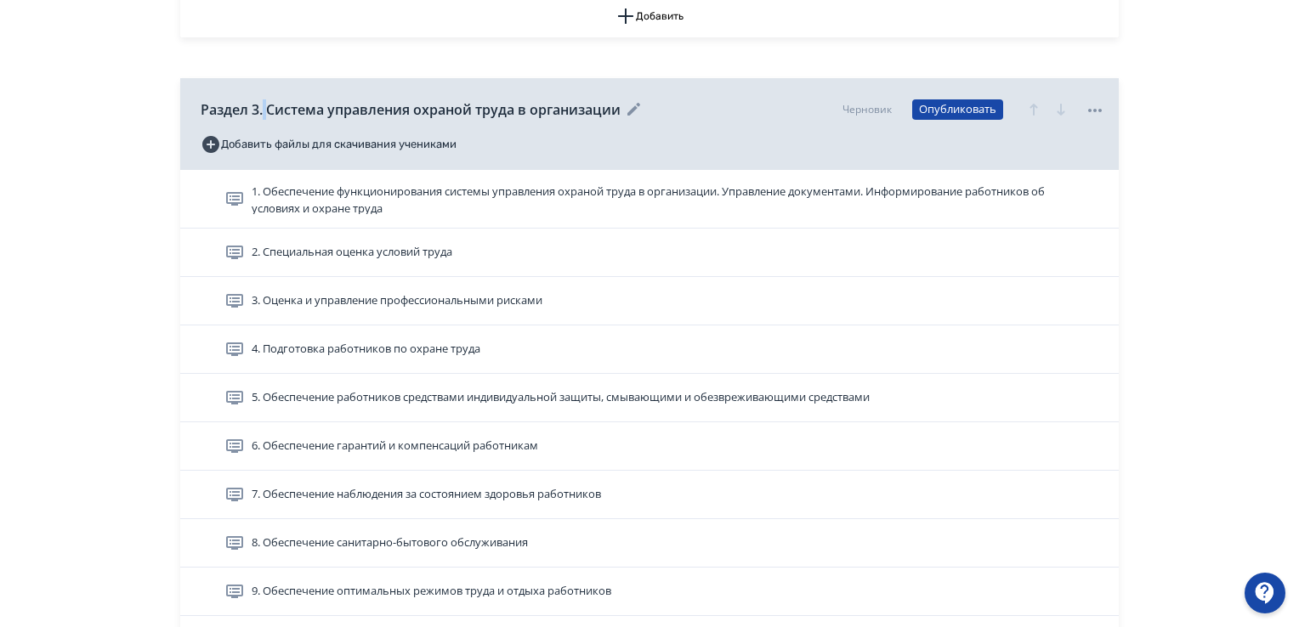
click at [264, 105] on span "Раздел 3. Система управления охраной труда в организации" at bounding box center [411, 109] width 420 height 20
click at [265, 105] on span "Раздел 3. Система управления охраной труда в организации" at bounding box center [411, 109] width 420 height 20
click at [266, 117] on span "Раздел 3. Система управления охраной труда в организации" at bounding box center [411, 109] width 420 height 20
click at [264, 112] on span "Раздел 3. Система управления охраной труда в организации" at bounding box center [411, 109] width 420 height 20
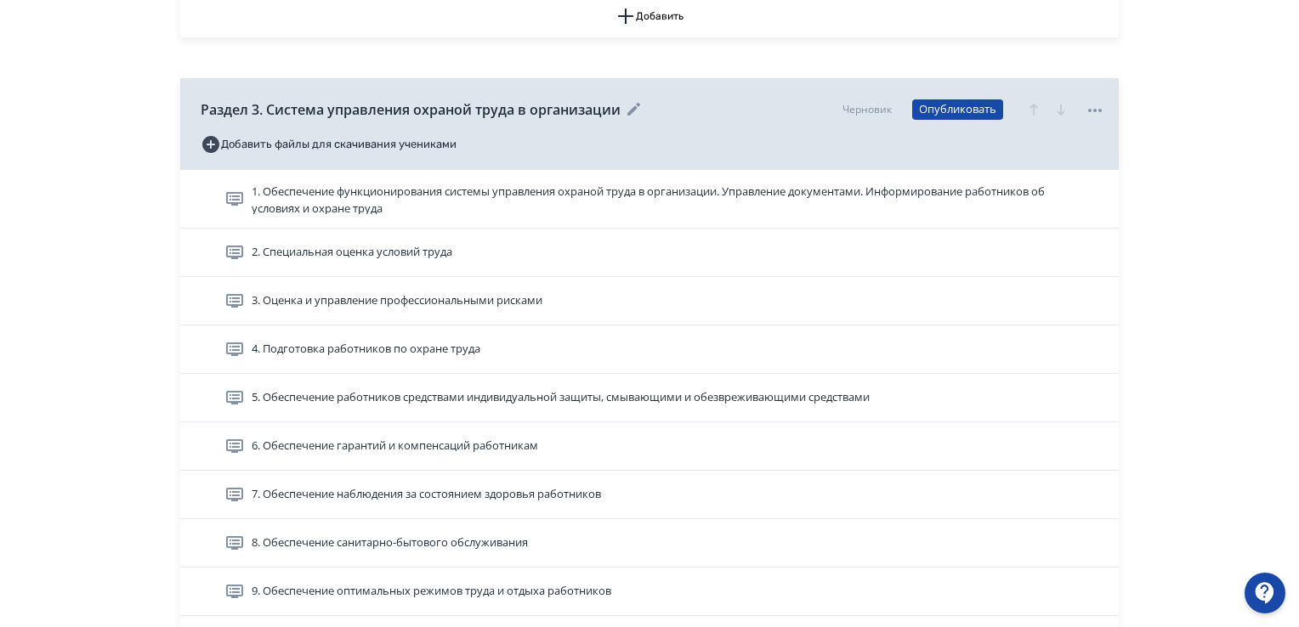
click at [264, 106] on span "Раздел 3. Система управления охраной труда в организации" at bounding box center [411, 109] width 420 height 20
drag, startPoint x: 286, startPoint y: 104, endPoint x: 267, endPoint y: 104, distance: 19.6
click at [267, 104] on span "Раздел 3. Система управления охраной труда в организации" at bounding box center [411, 109] width 420 height 20
click at [269, 117] on span "Раздел 3. Система управления охраной труда в организации" at bounding box center [411, 109] width 420 height 20
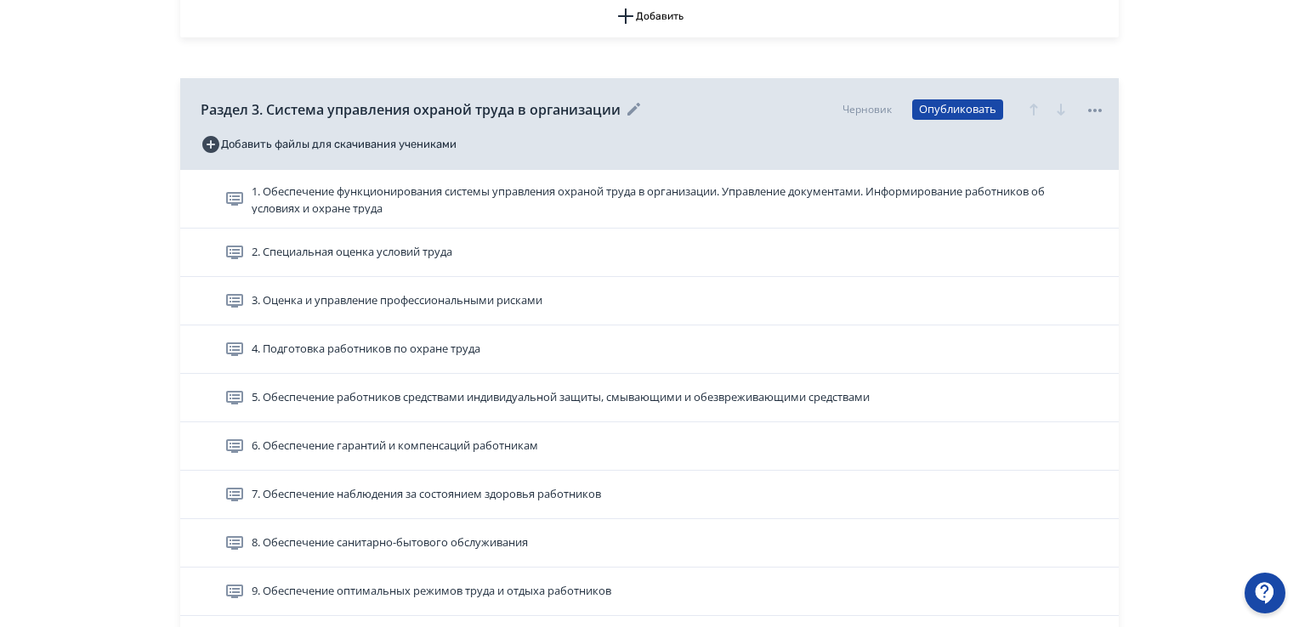
click at [262, 108] on span "Раздел 3. Система управления охраной труда в организации" at bounding box center [411, 109] width 420 height 20
drag, startPoint x: 262, startPoint y: 106, endPoint x: 627, endPoint y: 105, distance: 365.5
click at [627, 105] on div "Раздел 3. Система управления охраной труда в организации" at bounding box center [423, 109] width 444 height 20
copy span "Система управления охраной труда в организации"
